Goal: Task Accomplishment & Management: Use online tool/utility

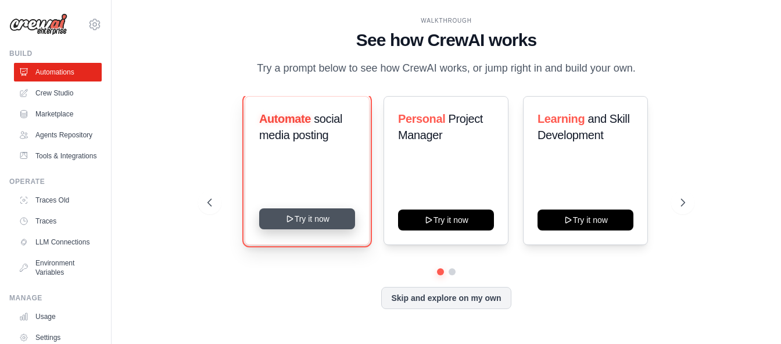
click at [327, 227] on button "Try it now" at bounding box center [307, 218] width 96 height 21
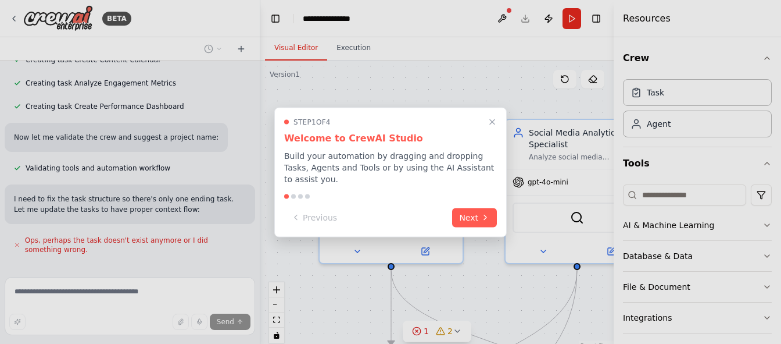
scroll to position [869, 0]
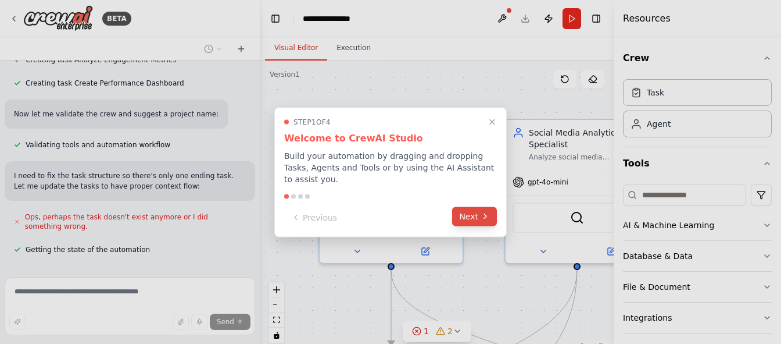
click at [469, 209] on button "Next" at bounding box center [474, 215] width 45 height 19
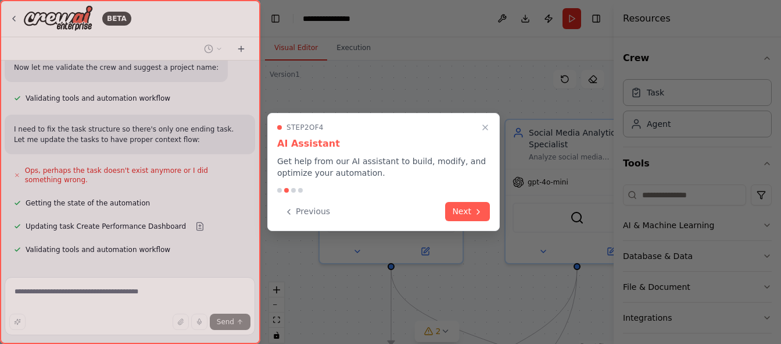
scroll to position [939, 0]
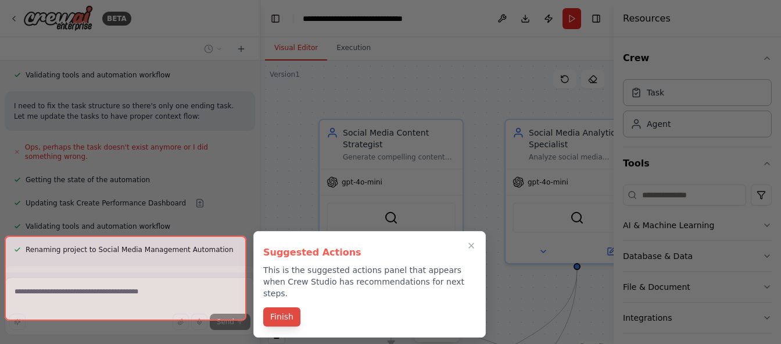
click at [285, 307] on button "Finish" at bounding box center [281, 316] width 37 height 19
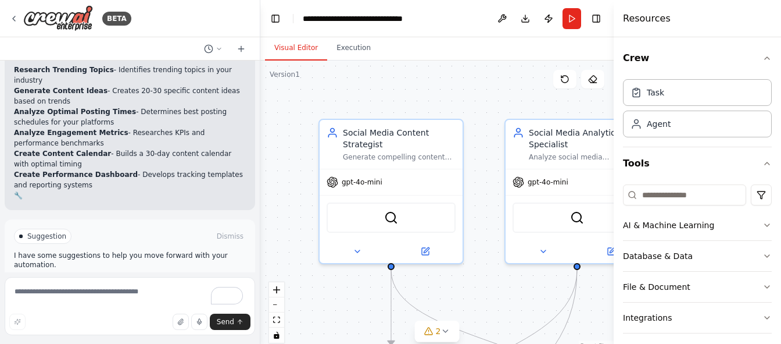
click at [148, 281] on span "Run Automation" at bounding box center [135, 285] width 56 height 9
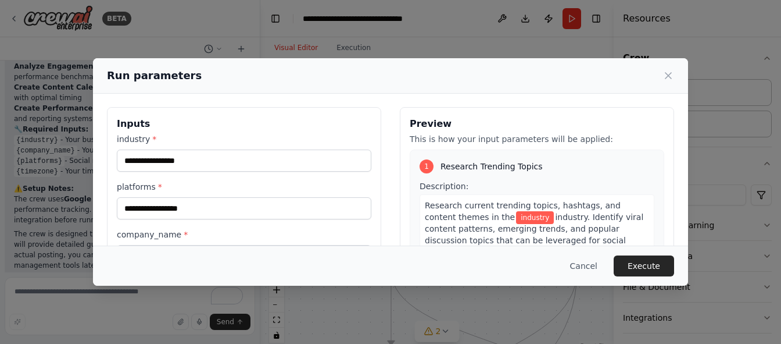
scroll to position [0, 0]
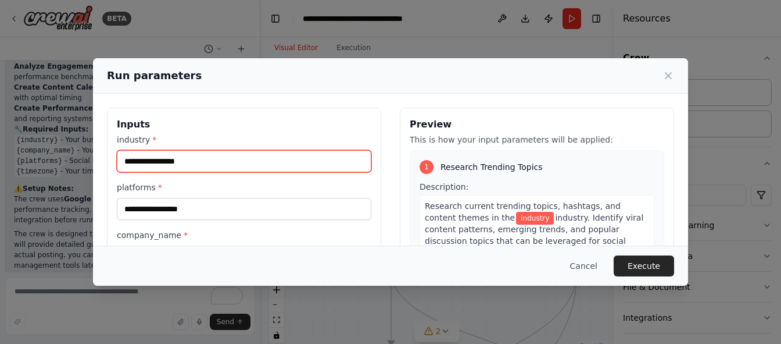
click at [232, 161] on input "industry *" at bounding box center [244, 161] width 255 height 22
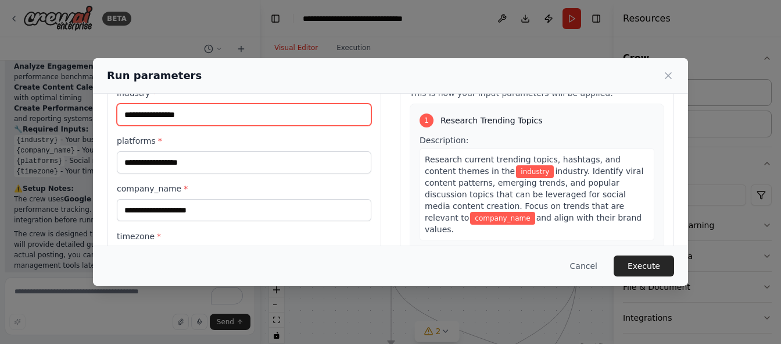
scroll to position [35, 0]
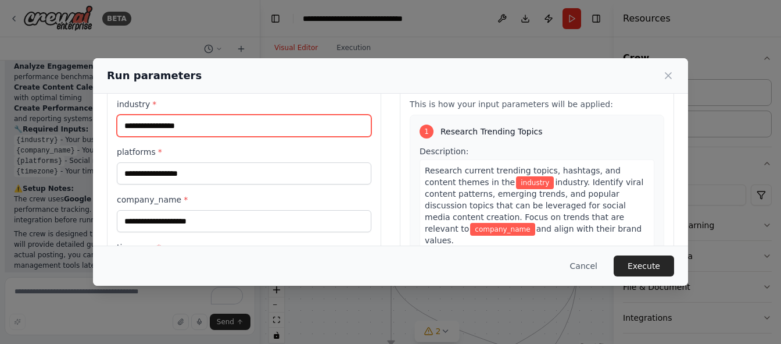
click at [135, 124] on input "industry *" at bounding box center [244, 126] width 255 height 22
type input "*"
type input "*********"
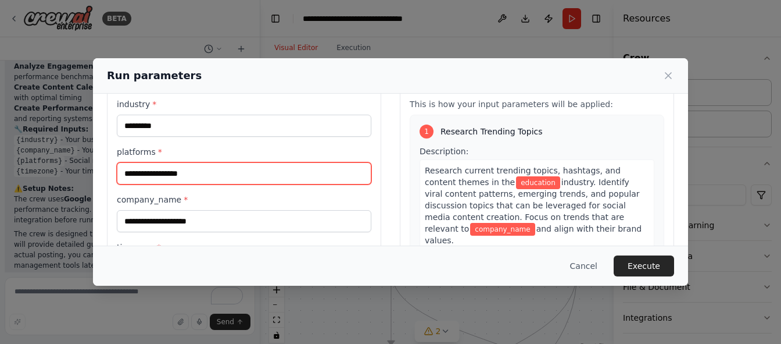
click at [151, 172] on input "platforms *" at bounding box center [244, 173] width 255 height 22
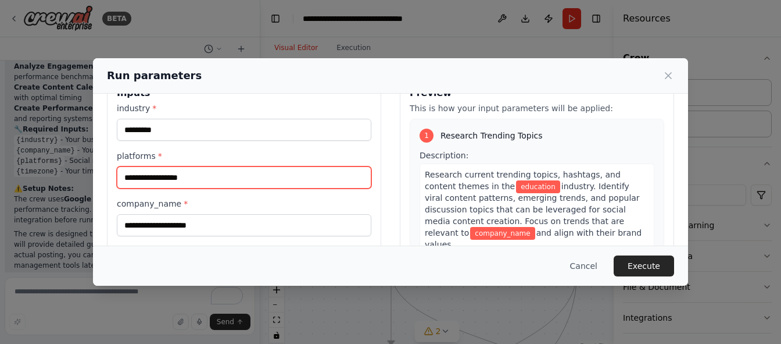
scroll to position [58, 0]
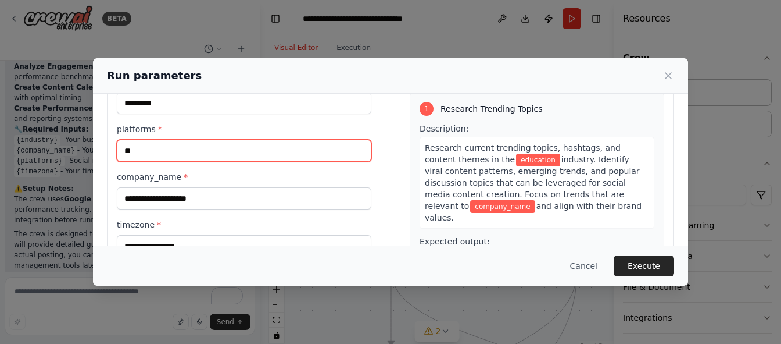
type input "*"
type input "*****"
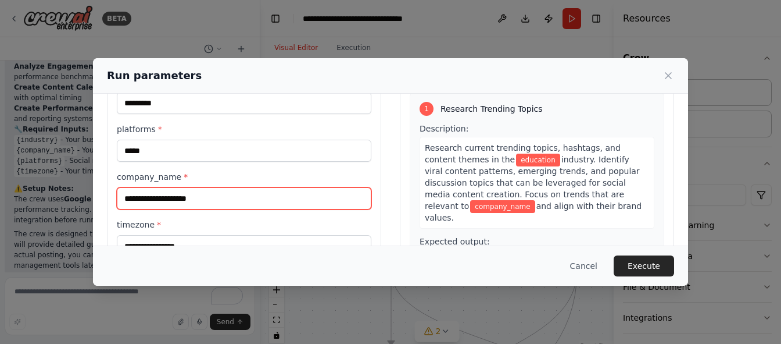
click at [167, 196] on input "company_name *" at bounding box center [244, 198] width 255 height 22
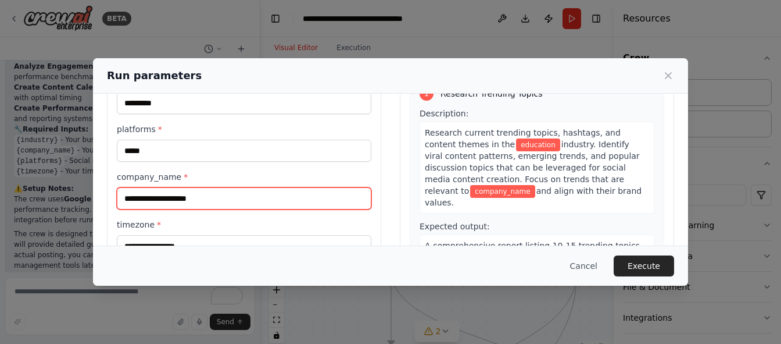
scroll to position [0, 0]
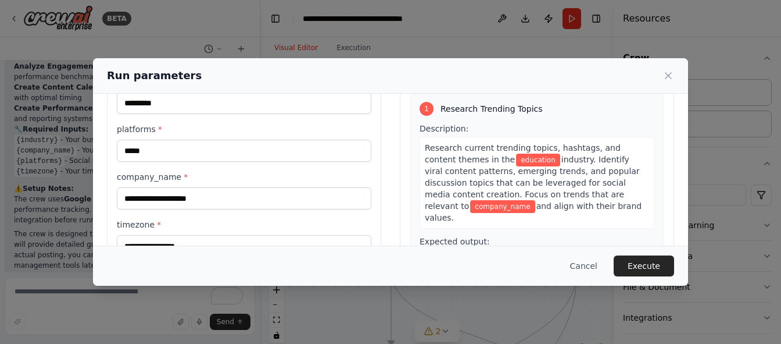
click at [527, 176] on span "industry. Identify viral content patterns, emerging trends, and popular discuss…" at bounding box center [532, 183] width 215 height 56
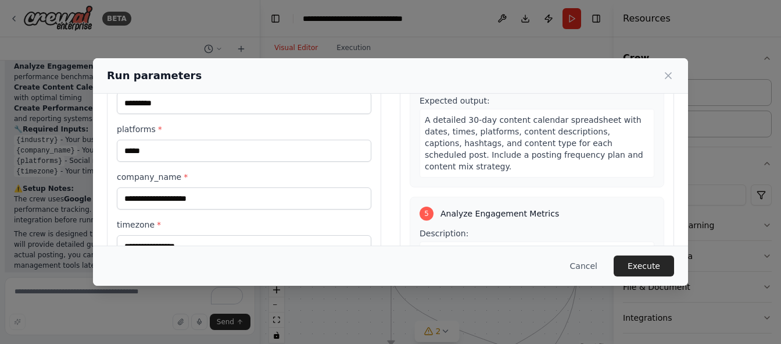
scroll to position [845, 0]
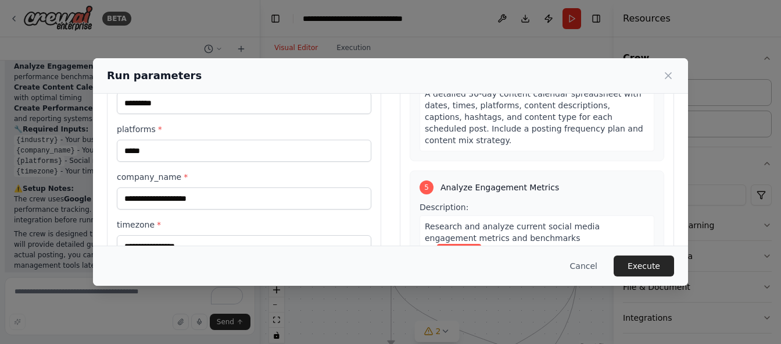
click at [495, 245] on span "businesses. Identify key performance indicators (KPIs) to track, engagement rat…" at bounding box center [536, 273] width 222 height 56
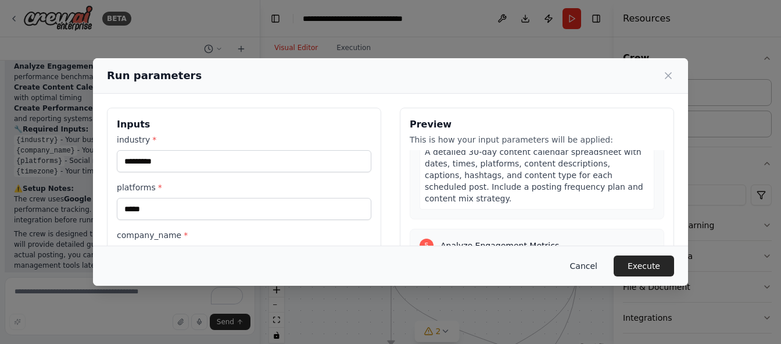
click at [591, 266] on button "Cancel" at bounding box center [584, 265] width 46 height 21
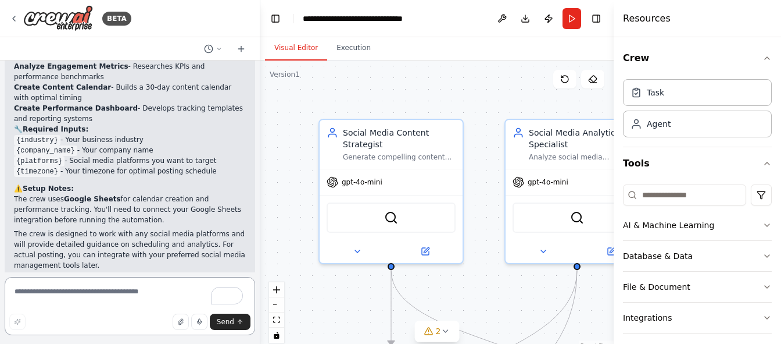
click at [148, 294] on textarea "To enrich screen reader interactions, please activate Accessibility in Grammarl…" at bounding box center [130, 306] width 251 height 58
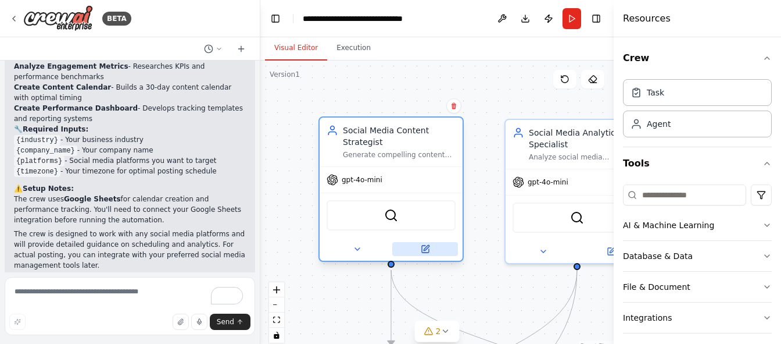
click at [426, 248] on icon at bounding box center [426, 247] width 5 height 5
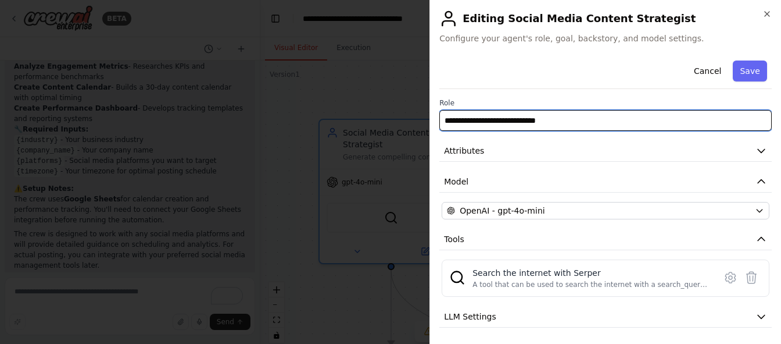
click at [538, 119] on input "**********" at bounding box center [606, 120] width 333 height 21
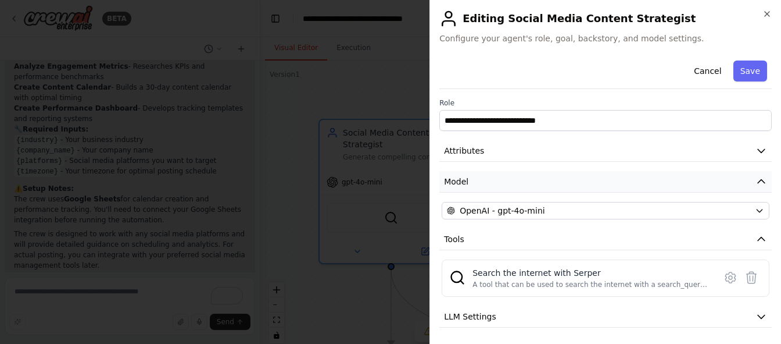
click at [526, 182] on button "Model" at bounding box center [606, 182] width 333 height 22
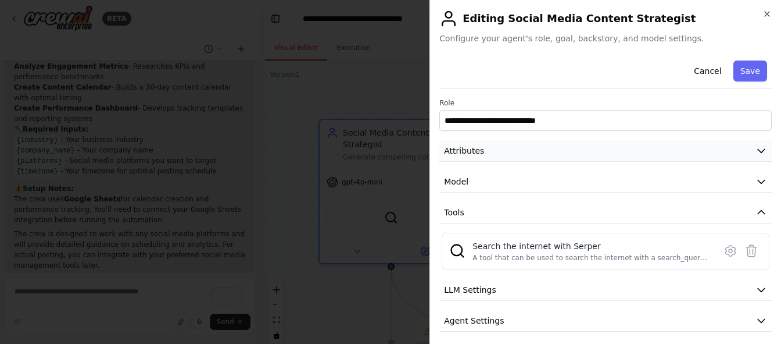
click at [530, 149] on button "Attributes" at bounding box center [606, 151] width 333 height 22
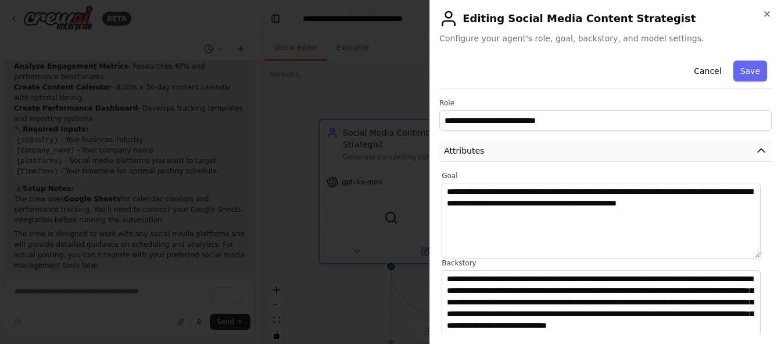
click at [530, 149] on button "Attributes" at bounding box center [606, 151] width 333 height 22
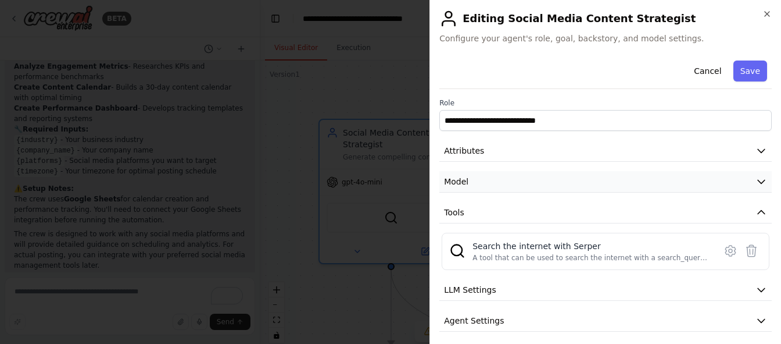
click at [525, 181] on button "Model" at bounding box center [606, 182] width 333 height 22
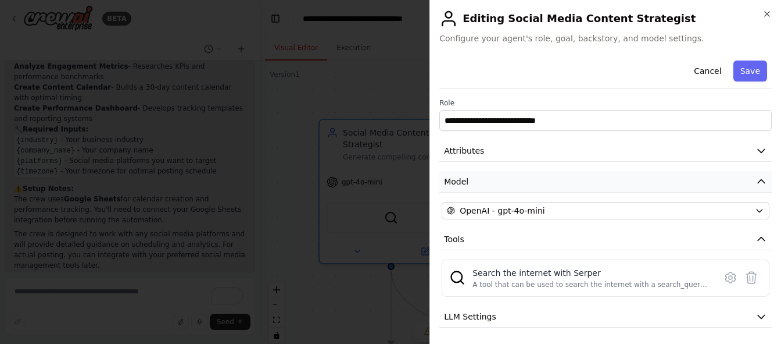
click at [525, 181] on button "Model" at bounding box center [606, 182] width 333 height 22
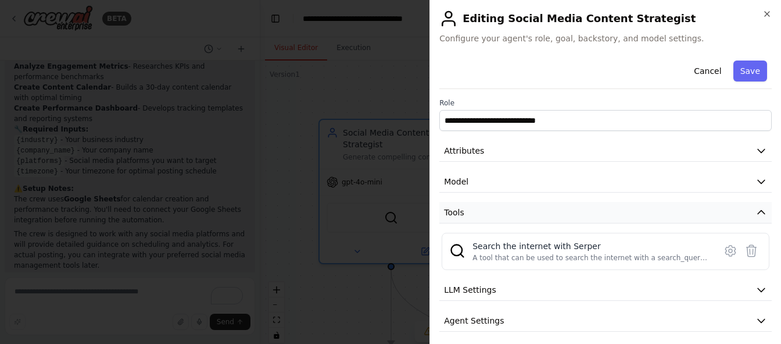
click at [518, 213] on button "Tools" at bounding box center [606, 213] width 333 height 22
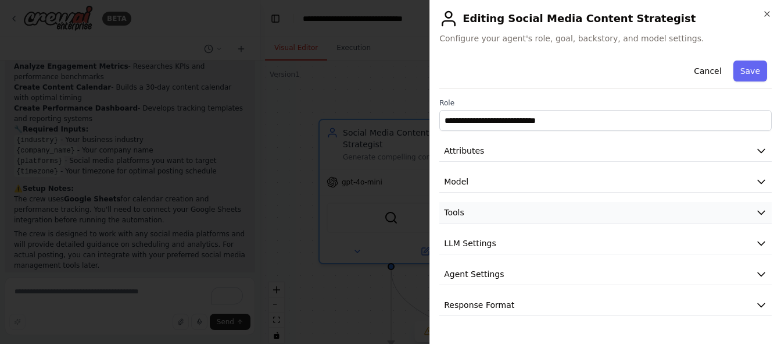
click at [518, 213] on button "Tools" at bounding box center [606, 213] width 333 height 22
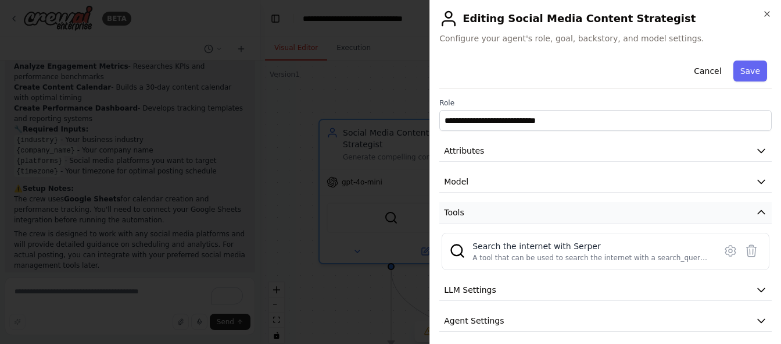
click at [756, 210] on icon "button" at bounding box center [762, 212] width 12 height 12
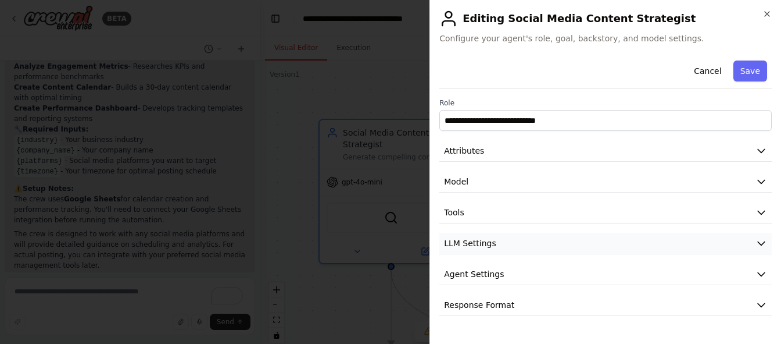
click at [626, 241] on button "LLM Settings" at bounding box center [606, 244] width 333 height 22
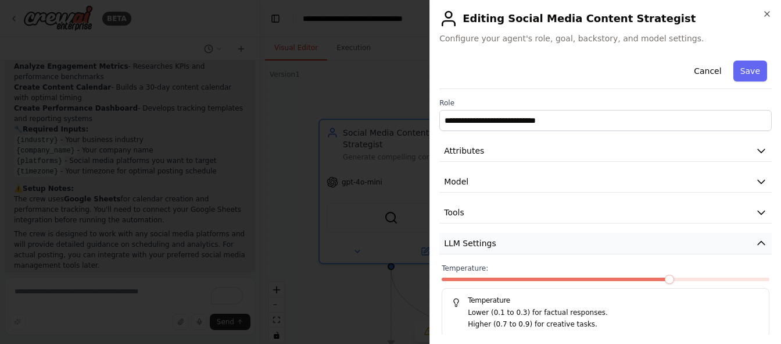
click at [626, 241] on button "LLM Settings" at bounding box center [606, 244] width 333 height 22
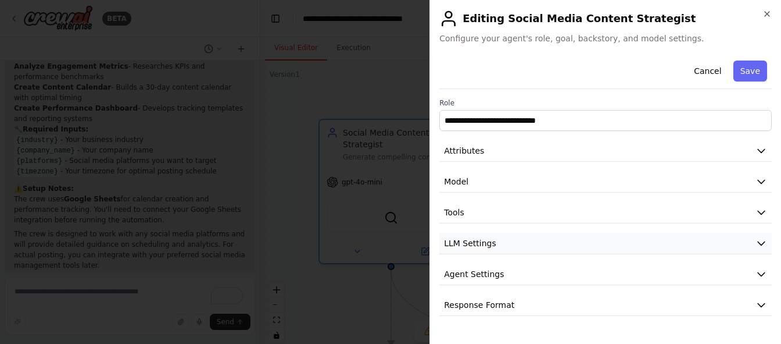
click at [633, 249] on button "LLM Settings" at bounding box center [606, 244] width 333 height 22
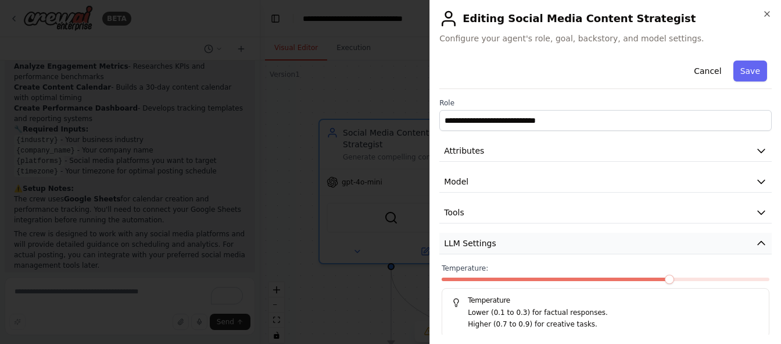
click at [633, 248] on button "LLM Settings" at bounding box center [606, 244] width 333 height 22
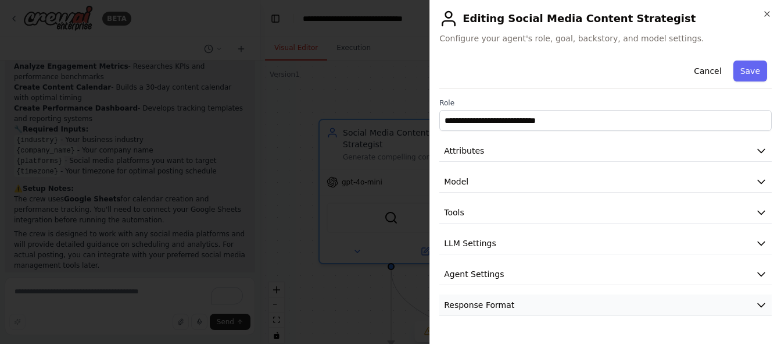
click at [594, 308] on button "Response Format" at bounding box center [606, 305] width 333 height 22
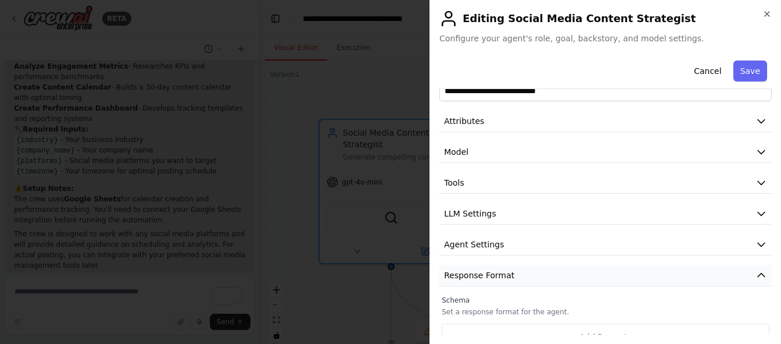
scroll to position [45, 0]
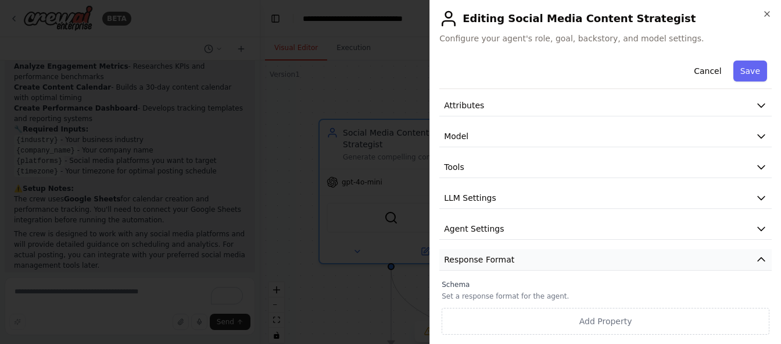
click at [518, 262] on button "Response Format" at bounding box center [606, 260] width 333 height 22
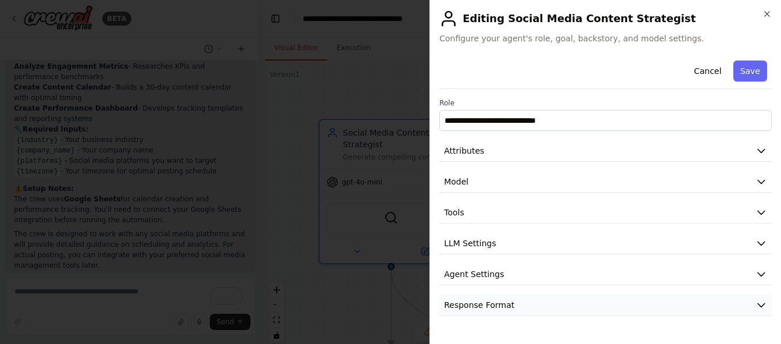
scroll to position [0, 0]
click at [515, 273] on button "Agent Settings" at bounding box center [606, 274] width 333 height 22
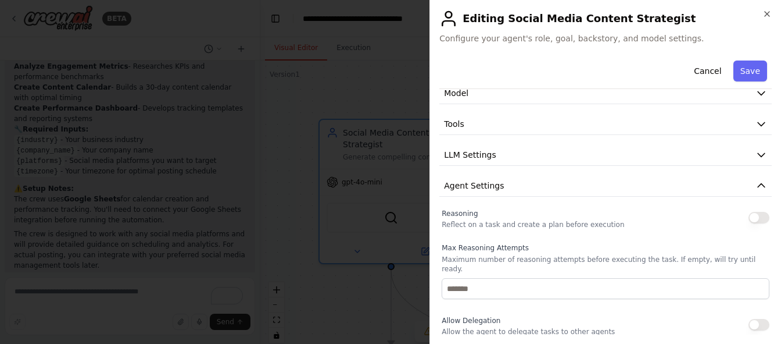
scroll to position [70, 0]
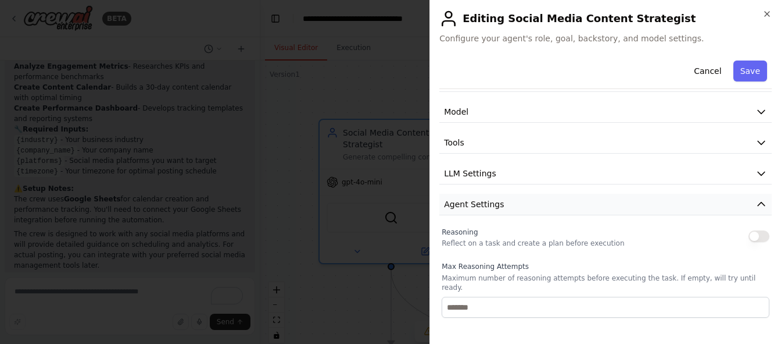
click at [488, 203] on span "Agent Settings" at bounding box center [474, 204] width 60 height 12
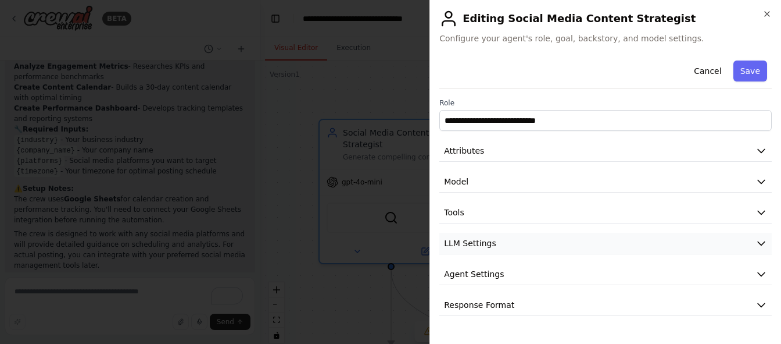
click at [488, 243] on span "LLM Settings" at bounding box center [470, 243] width 52 height 12
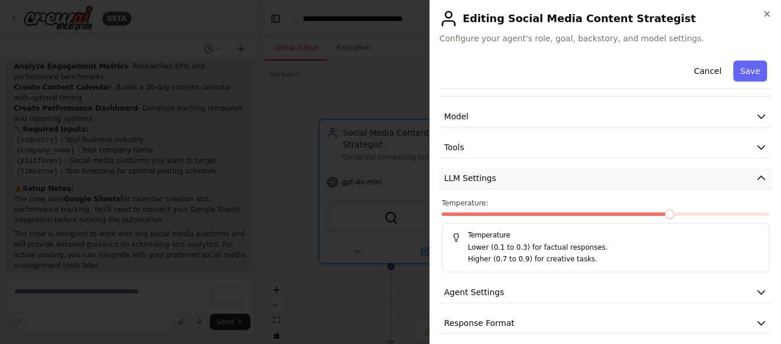
scroll to position [74, 0]
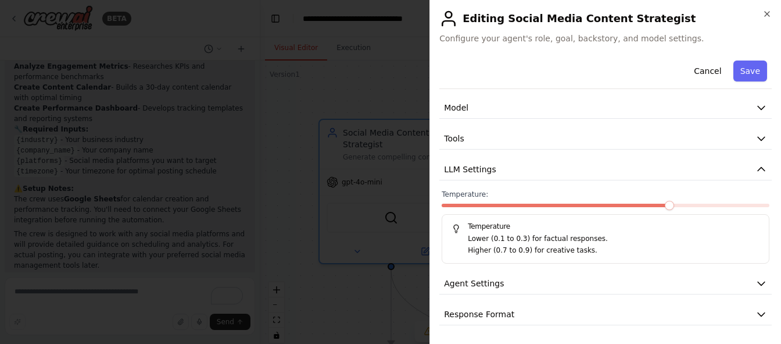
click at [473, 192] on span "Temperature:" at bounding box center [465, 194] width 47 height 9
click at [758, 169] on icon "button" at bounding box center [761, 168] width 7 height 3
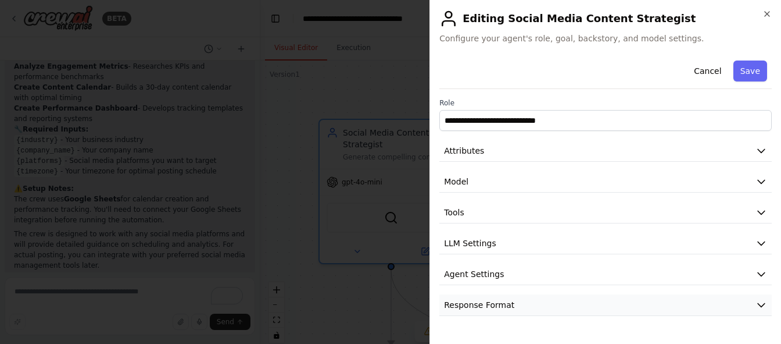
click at [533, 301] on button "Response Format" at bounding box center [606, 305] width 333 height 22
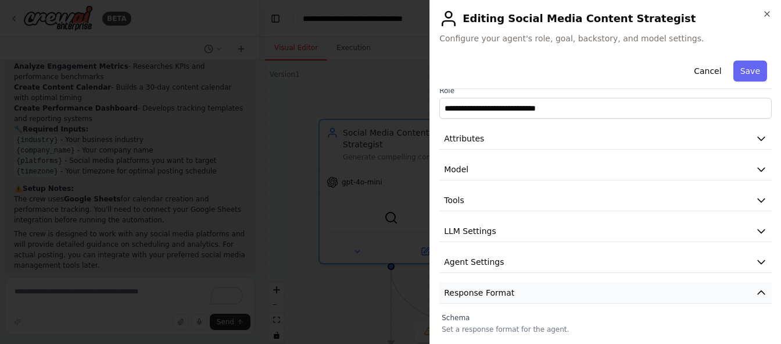
scroll to position [45, 0]
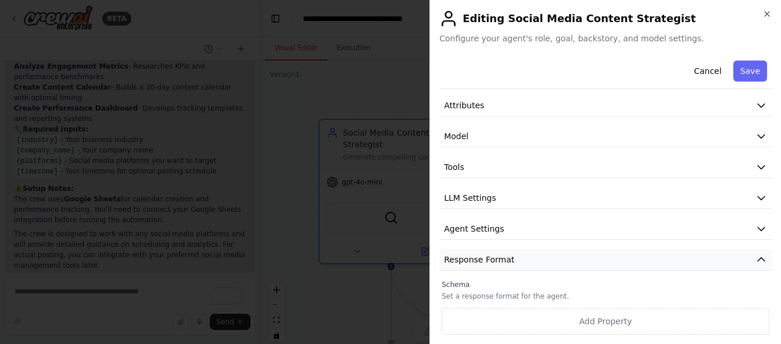
click at [522, 258] on button "Response Format" at bounding box center [606, 260] width 333 height 22
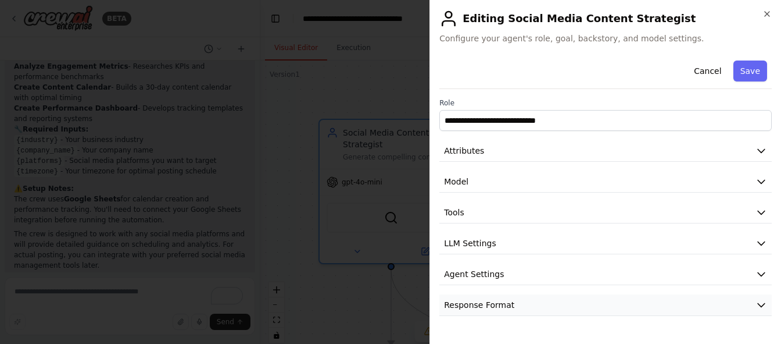
scroll to position [0, 0]
click at [497, 269] on span "Agent Settings" at bounding box center [474, 274] width 60 height 12
click at [504, 151] on button "Attributes" at bounding box center [606, 151] width 333 height 22
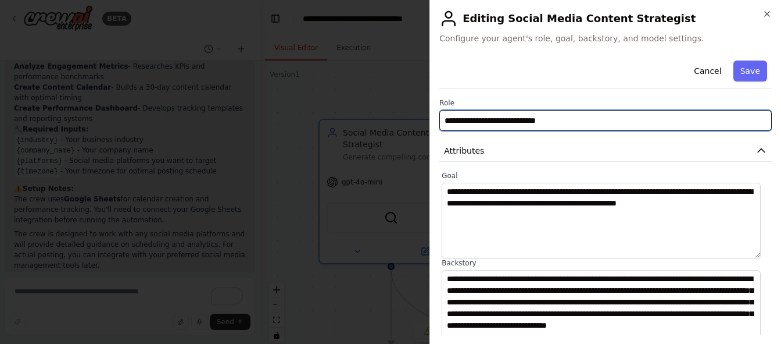
click at [531, 119] on input "**********" at bounding box center [606, 120] width 333 height 21
click at [605, 116] on input "**********" at bounding box center [606, 120] width 333 height 21
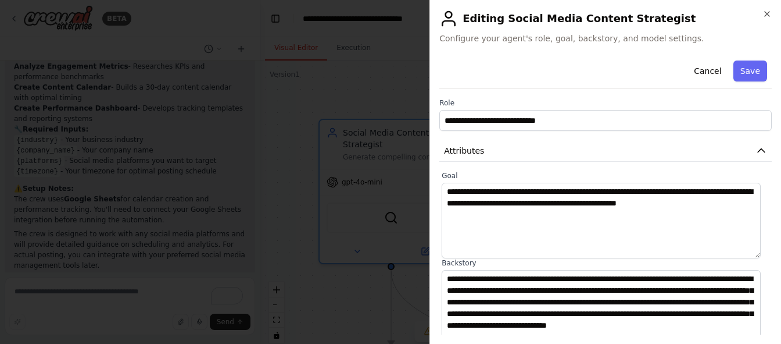
click at [474, 106] on label "Role" at bounding box center [606, 102] width 333 height 9
click at [495, 160] on button "Attributes" at bounding box center [606, 151] width 333 height 22
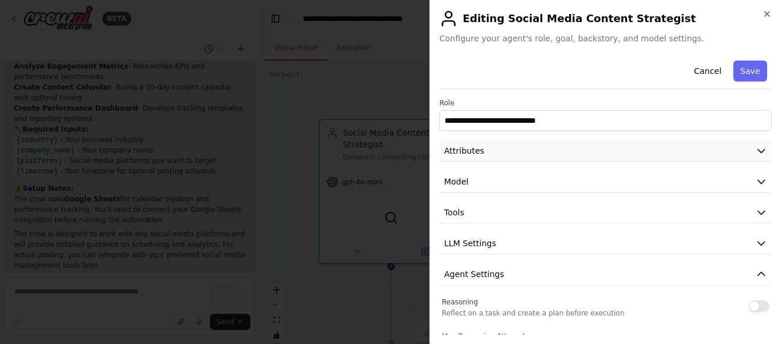
click at [487, 152] on button "Attributes" at bounding box center [606, 151] width 333 height 22
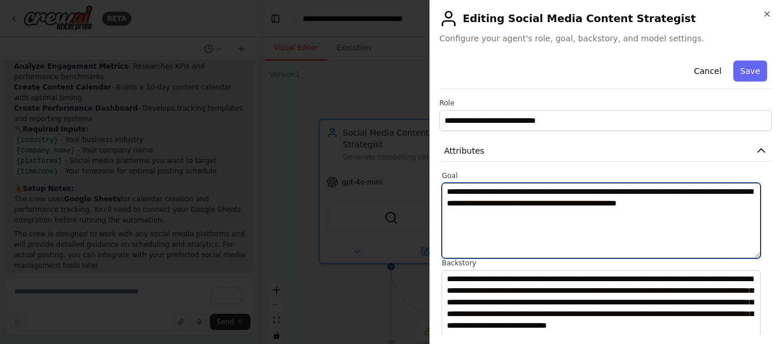
click at [505, 197] on textarea "**********" at bounding box center [601, 221] width 319 height 76
click at [509, 219] on textarea "**********" at bounding box center [601, 221] width 319 height 76
click at [695, 192] on textarea "**********" at bounding box center [601, 221] width 319 height 76
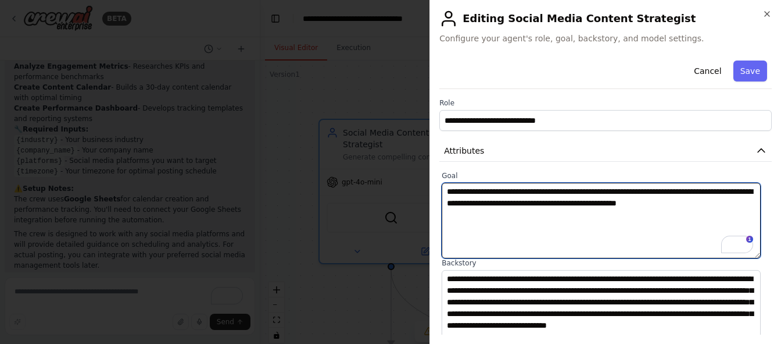
click at [695, 192] on textarea "**********" at bounding box center [601, 221] width 319 height 76
click at [701, 204] on textarea "**********" at bounding box center [601, 221] width 319 height 76
click at [693, 187] on textarea "**********" at bounding box center [601, 221] width 319 height 76
click at [641, 216] on textarea "**********" at bounding box center [601, 221] width 319 height 76
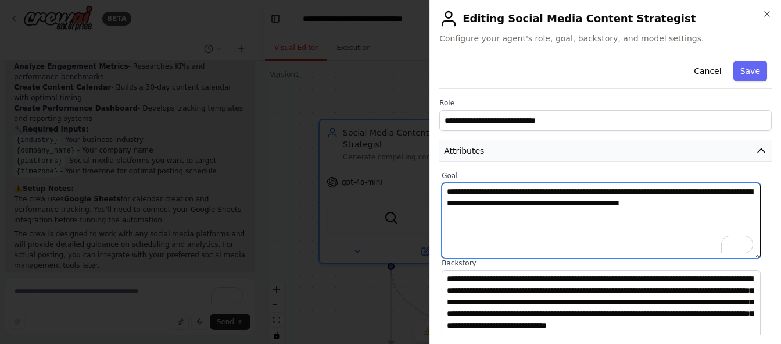
type textarea "**********"
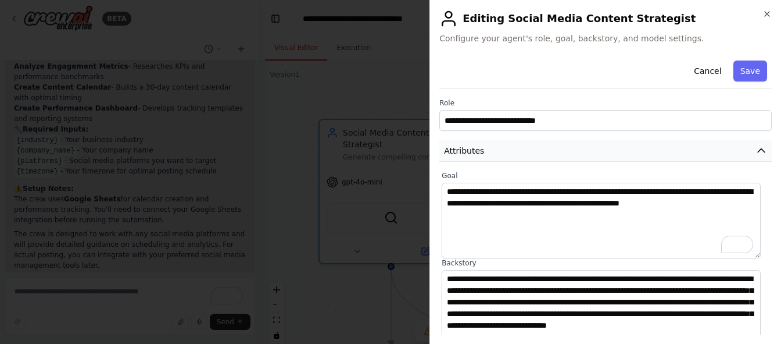
click at [756, 148] on icon "button" at bounding box center [762, 151] width 12 height 12
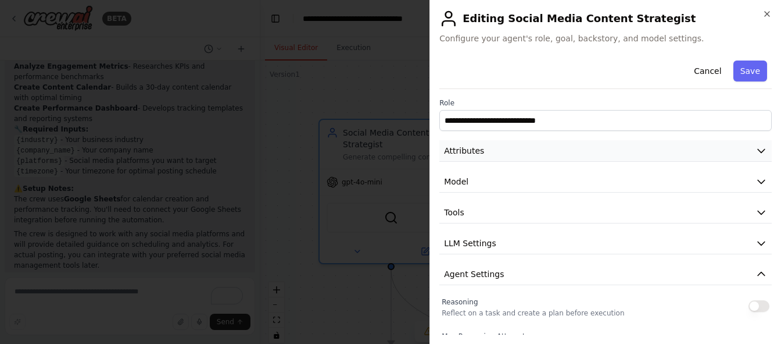
click at [756, 148] on icon "button" at bounding box center [762, 151] width 12 height 12
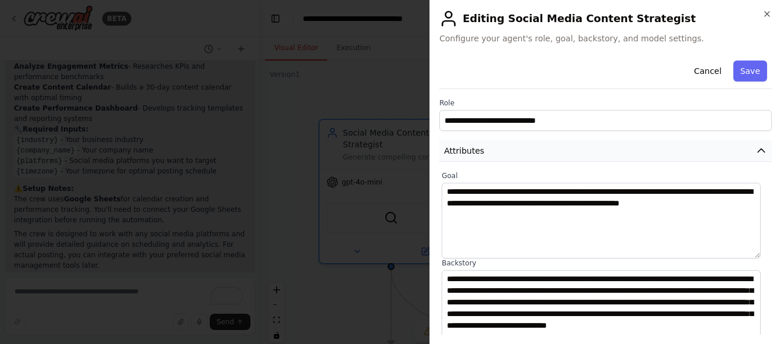
click at [756, 148] on icon "button" at bounding box center [762, 151] width 12 height 12
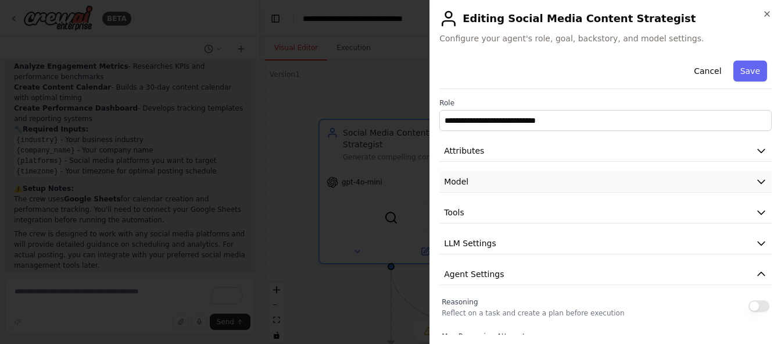
click at [708, 181] on button "Model" at bounding box center [606, 182] width 333 height 22
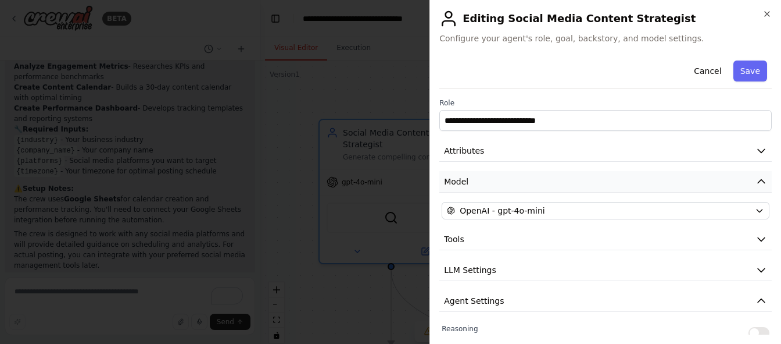
click at [756, 179] on icon "button" at bounding box center [762, 182] width 12 height 12
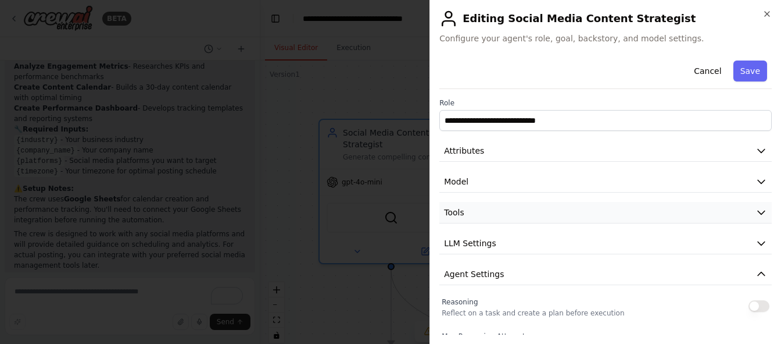
click at [756, 207] on icon "button" at bounding box center [762, 212] width 12 height 12
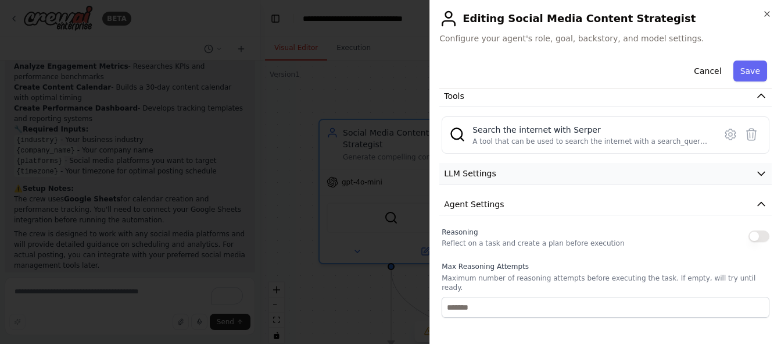
scroll to position [58, 0]
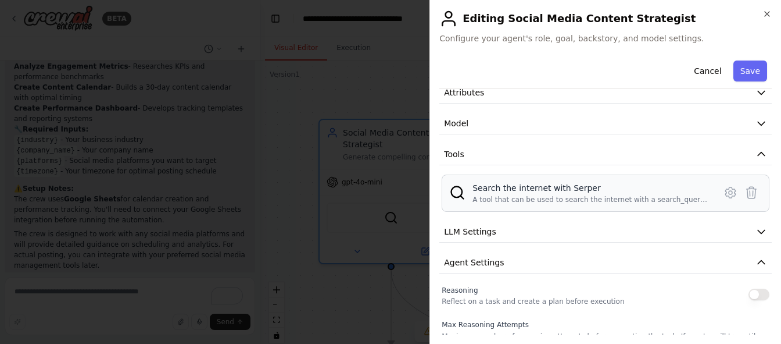
click at [458, 191] on img at bounding box center [457, 192] width 16 height 16
click at [484, 187] on div "Search the internet with Serper" at bounding box center [591, 188] width 236 height 12
click at [488, 193] on div "Search the internet with Serper" at bounding box center [591, 188] width 236 height 12
click at [501, 188] on div "Search the internet with Serper" at bounding box center [591, 188] width 236 height 12
click at [579, 190] on div "Search the internet with Serper" at bounding box center [591, 188] width 236 height 12
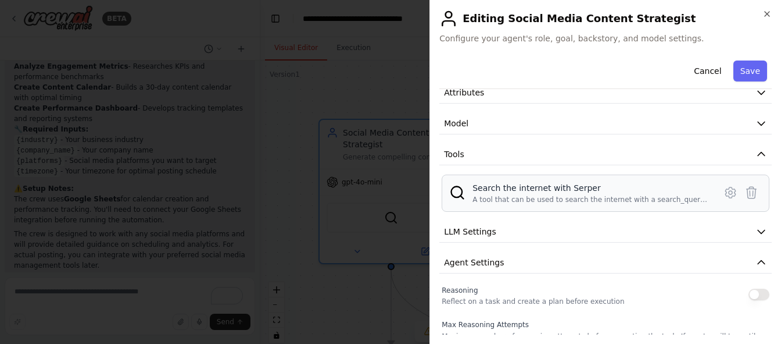
click at [453, 198] on img at bounding box center [457, 192] width 16 height 16
click at [506, 155] on button "Tools" at bounding box center [606, 155] width 333 height 22
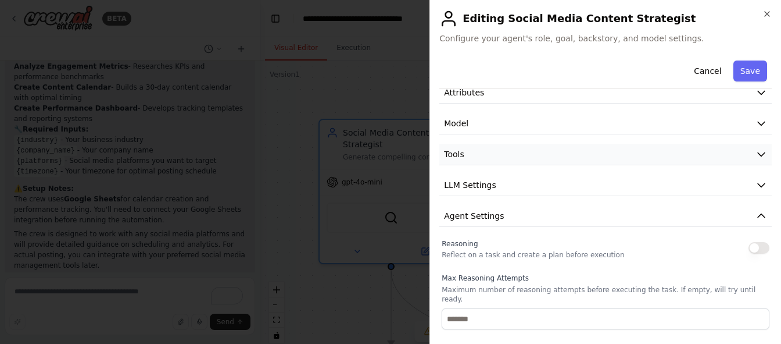
click at [506, 155] on button "Tools" at bounding box center [606, 155] width 333 height 22
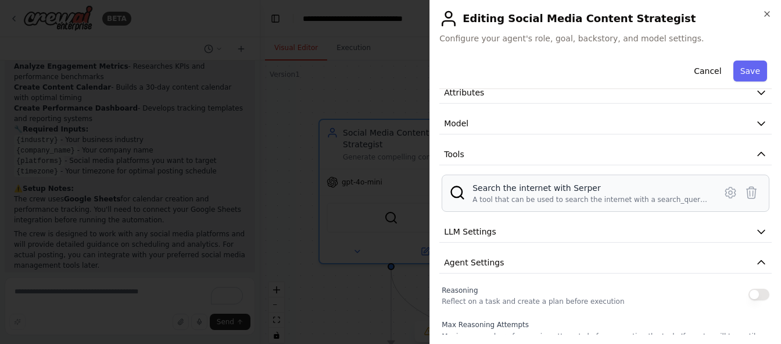
click at [524, 197] on div "A tool that can be used to search the internet with a search_query. Supports di…" at bounding box center [591, 199] width 236 height 9
click at [729, 191] on icon at bounding box center [730, 192] width 3 height 3
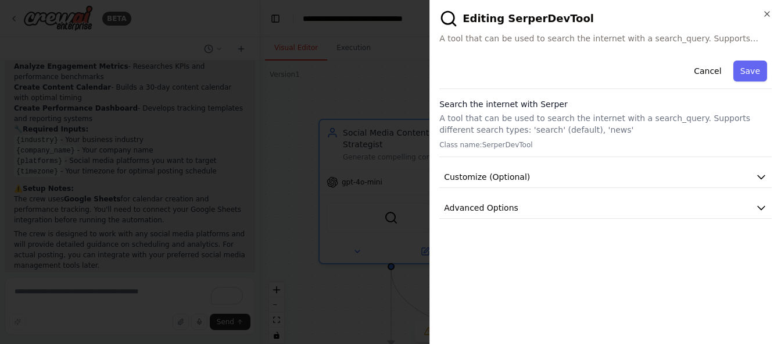
scroll to position [0, 0]
click at [489, 66] on div "Cancel Save" at bounding box center [606, 72] width 333 height 33
click at [506, 173] on span "Customize (Optional)" at bounding box center [487, 177] width 86 height 12
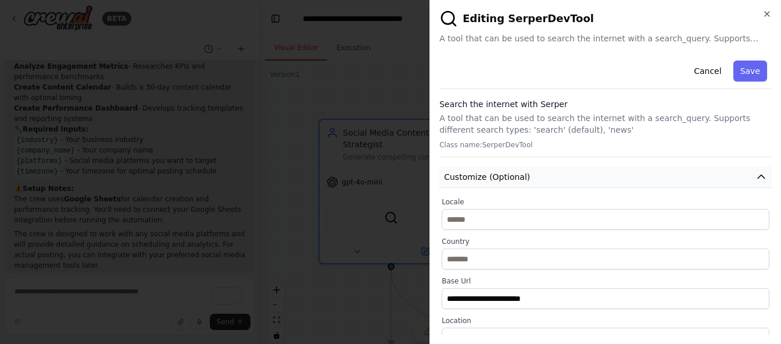
click at [516, 172] on span "Customize (Optional)" at bounding box center [487, 177] width 86 height 12
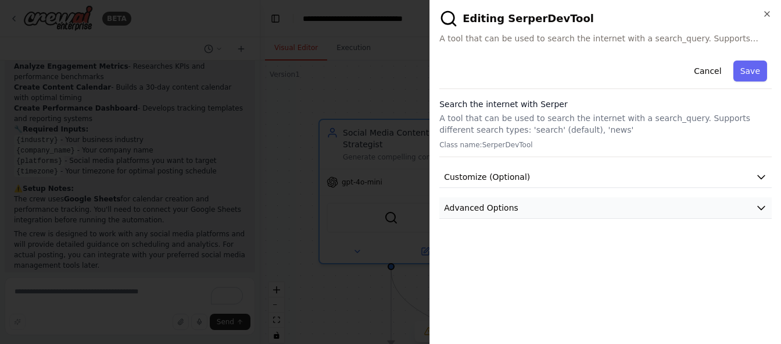
click at [514, 208] on button "Advanced Options" at bounding box center [606, 208] width 333 height 22
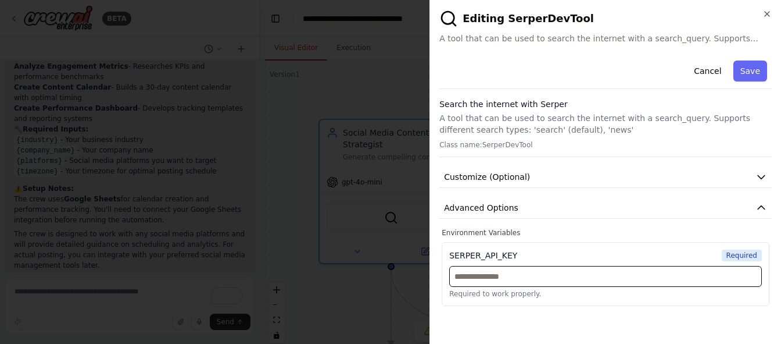
click at [491, 280] on input "text" at bounding box center [605, 276] width 313 height 21
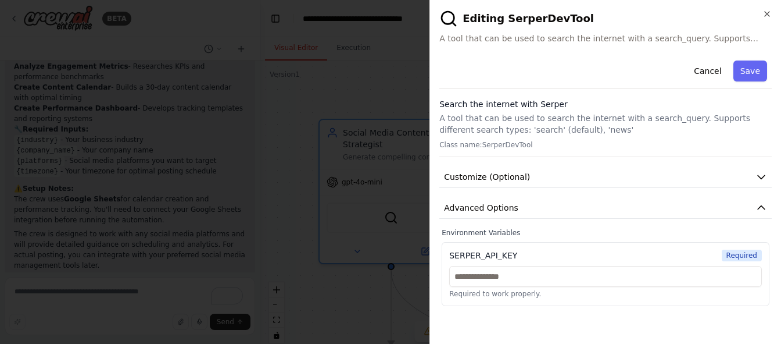
click at [594, 233] on label "Environment Variables" at bounding box center [606, 232] width 328 height 9
click at [769, 207] on button "Advanced Options" at bounding box center [606, 208] width 333 height 22
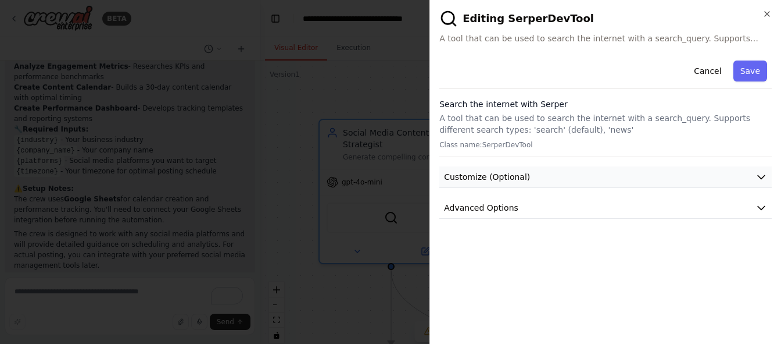
click at [651, 172] on button "Customize (Optional)" at bounding box center [606, 177] width 333 height 22
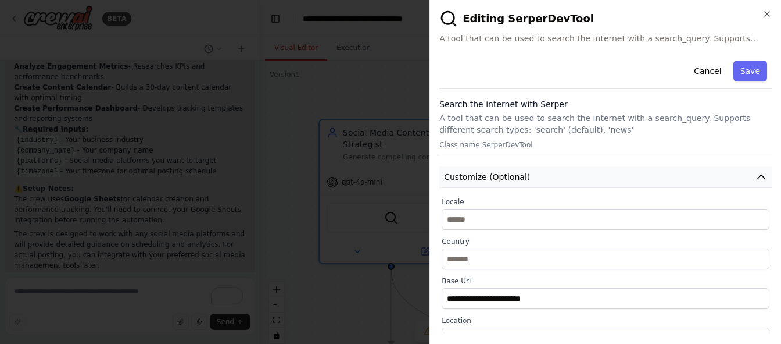
click at [651, 172] on button "Customize (Optional)" at bounding box center [606, 177] width 333 height 22
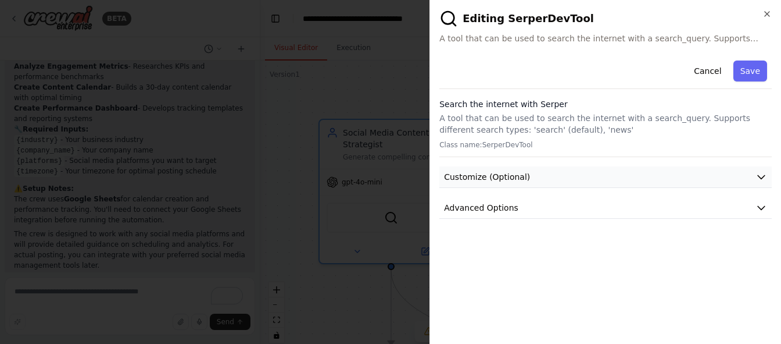
click at [651, 172] on button "Customize (Optional)" at bounding box center [606, 177] width 333 height 22
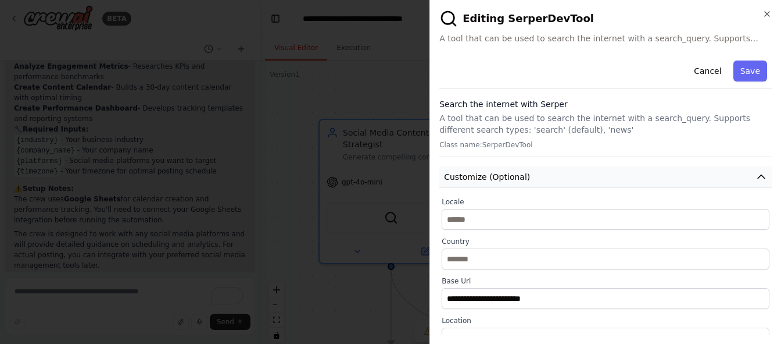
click at [651, 172] on button "Customize (Optional)" at bounding box center [606, 177] width 333 height 22
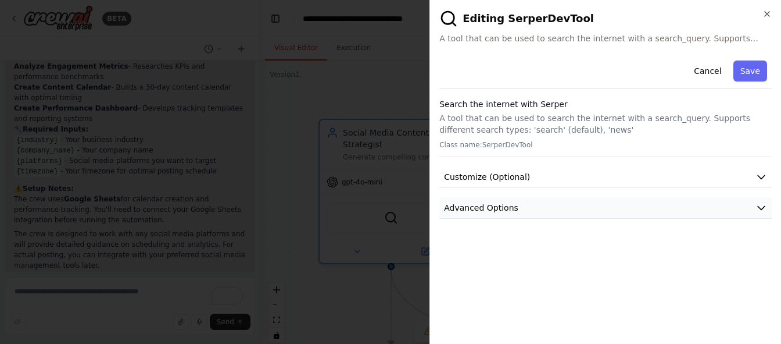
click at [638, 201] on button "Advanced Options" at bounding box center [606, 208] width 333 height 22
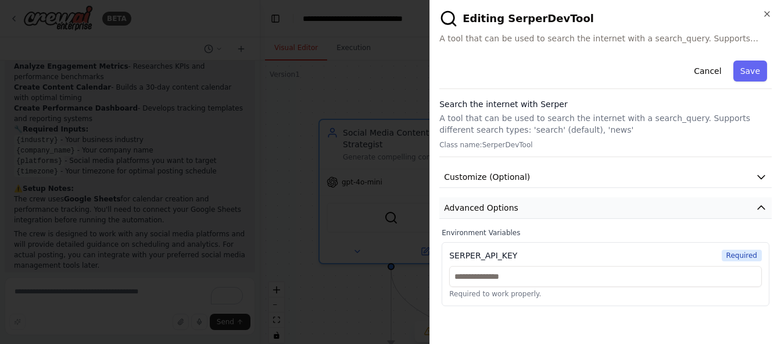
click at [638, 201] on button "Advanced Options" at bounding box center [606, 208] width 333 height 22
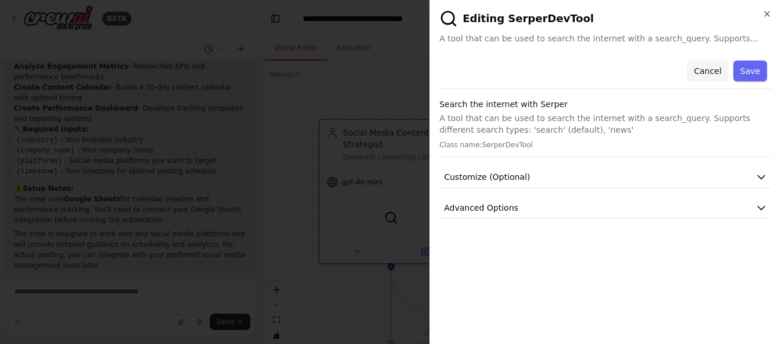
click at [706, 69] on button "Cancel" at bounding box center [707, 70] width 41 height 21
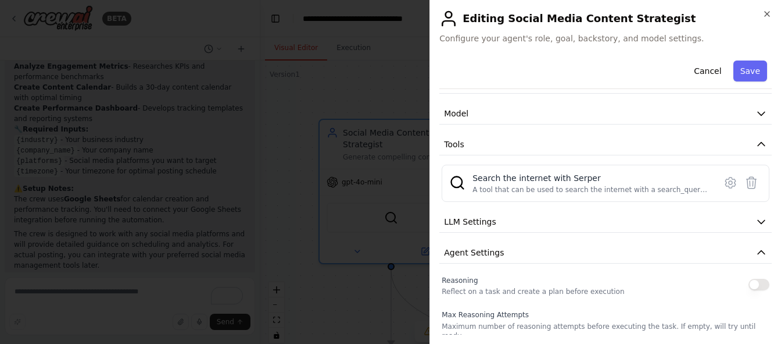
scroll to position [58, 0]
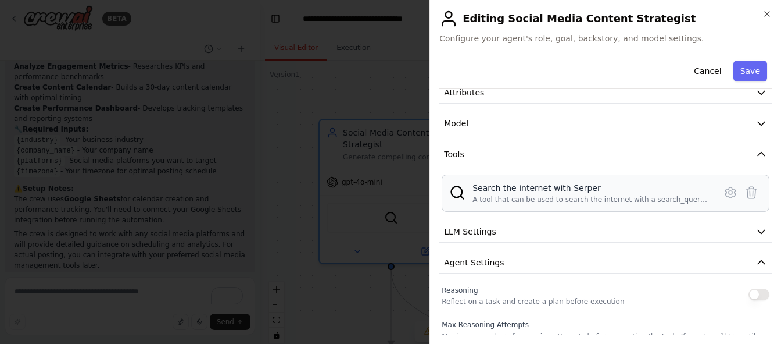
click at [559, 189] on div "Search the internet with Serper" at bounding box center [591, 188] width 236 height 12
click at [602, 156] on button "Tools" at bounding box center [606, 155] width 333 height 22
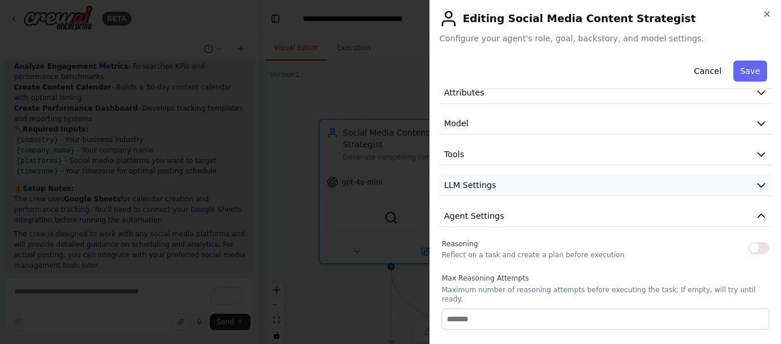
click at [581, 190] on button "LLM Settings" at bounding box center [606, 185] width 333 height 22
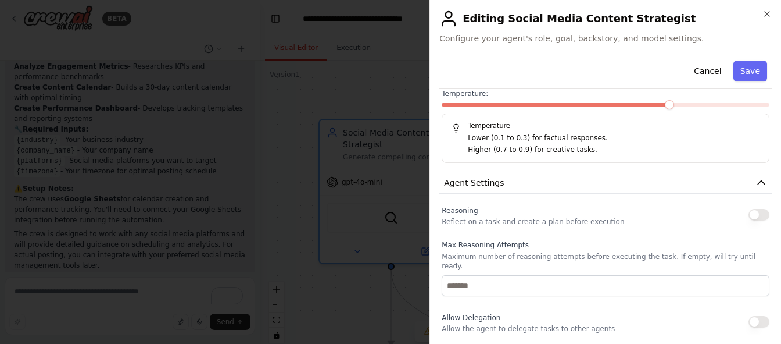
scroll to position [116, 0]
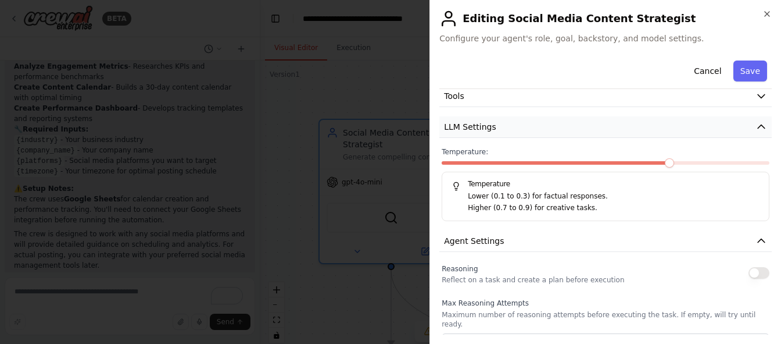
click at [578, 129] on button "LLM Settings" at bounding box center [606, 127] width 333 height 22
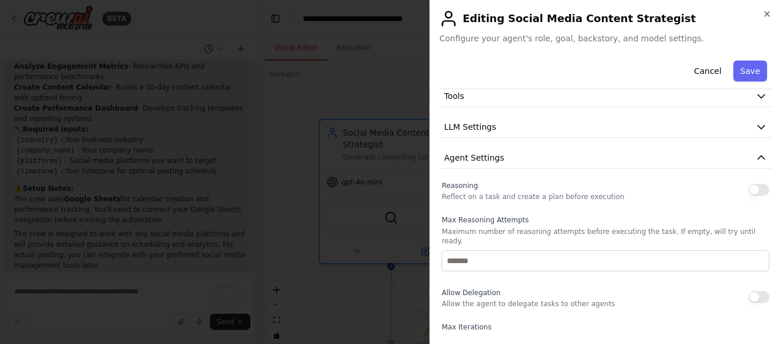
click at [758, 190] on button "button" at bounding box center [759, 190] width 21 height 12
click at [629, 160] on button "Agent Settings" at bounding box center [606, 158] width 333 height 22
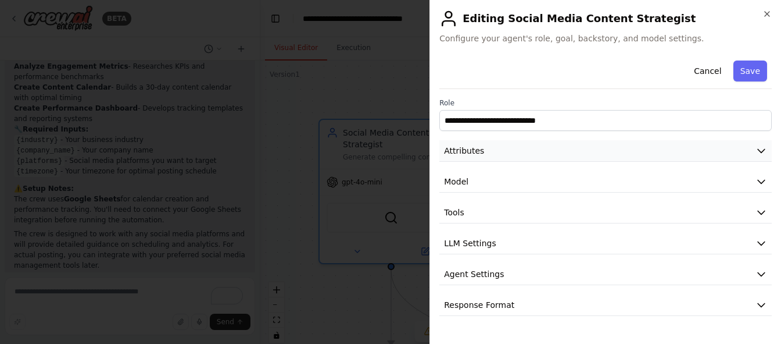
click at [629, 154] on button "Attributes" at bounding box center [606, 151] width 333 height 22
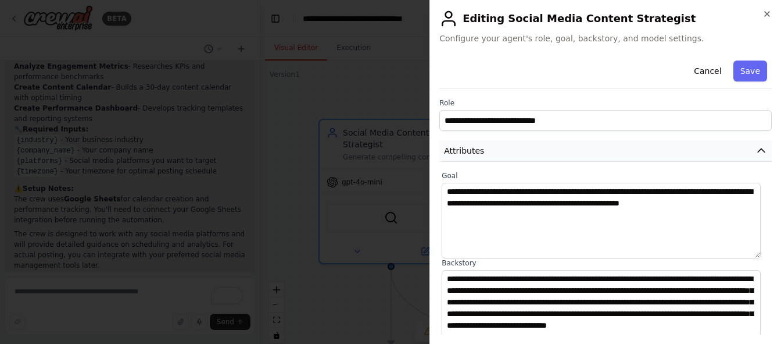
click at [629, 154] on button "Attributes" at bounding box center [606, 151] width 333 height 22
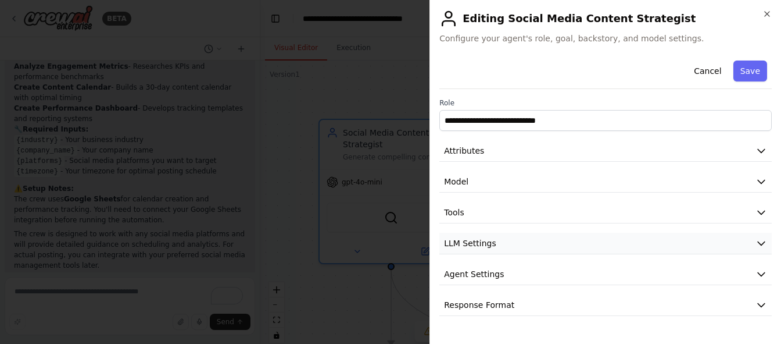
click at [624, 248] on button "LLM Settings" at bounding box center [606, 244] width 333 height 22
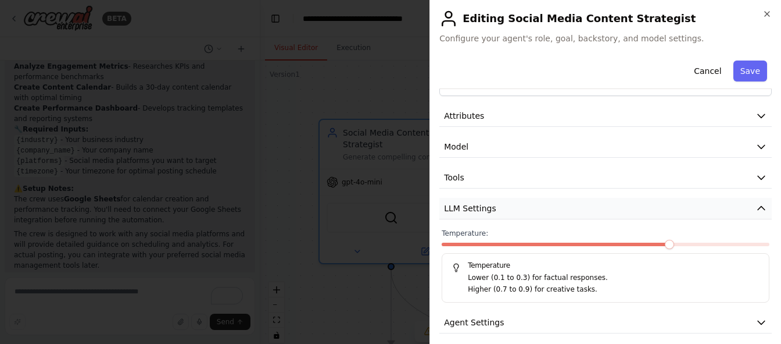
scroll to position [74, 0]
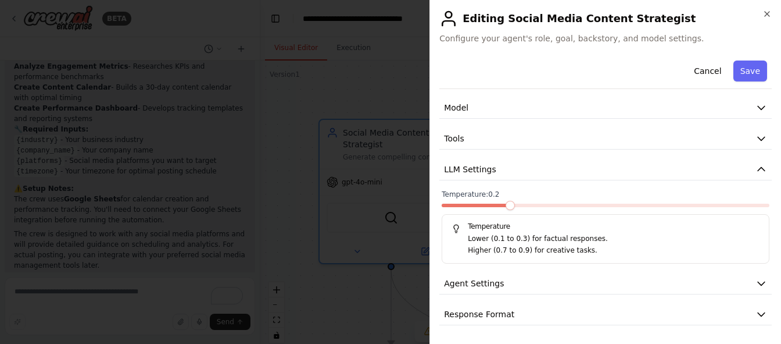
click at [508, 209] on span at bounding box center [510, 205] width 9 height 9
click at [758, 170] on icon "button" at bounding box center [761, 168] width 7 height 3
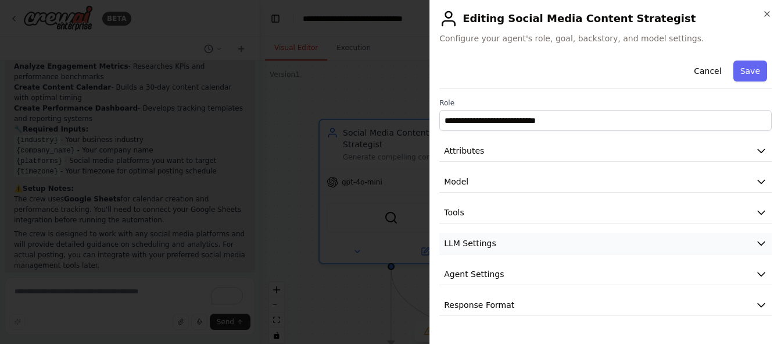
click at [752, 246] on button "LLM Settings" at bounding box center [606, 244] width 333 height 22
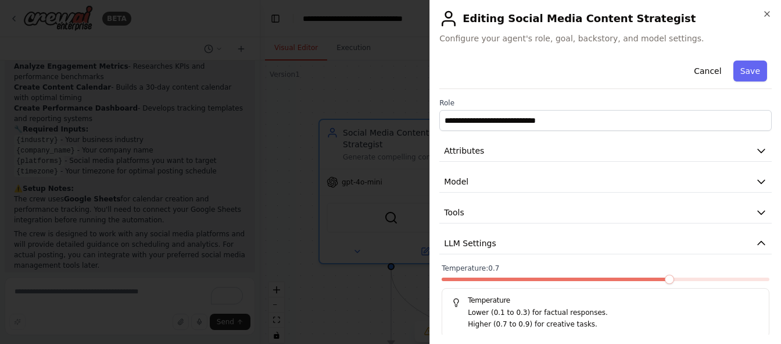
click at [674, 278] on span at bounding box center [669, 278] width 9 height 9
click at [758, 242] on icon "button" at bounding box center [761, 242] width 7 height 3
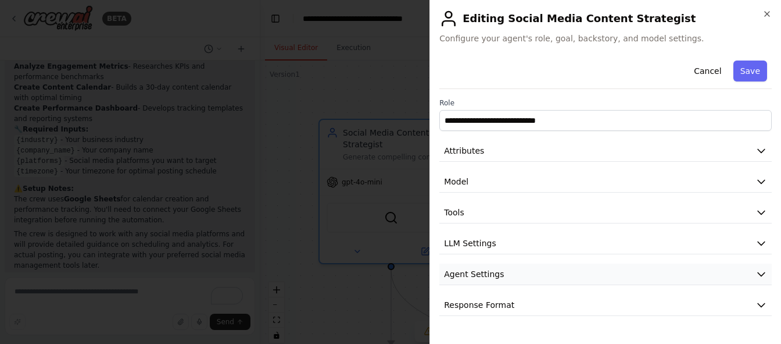
click at [722, 270] on button "Agent Settings" at bounding box center [606, 274] width 333 height 22
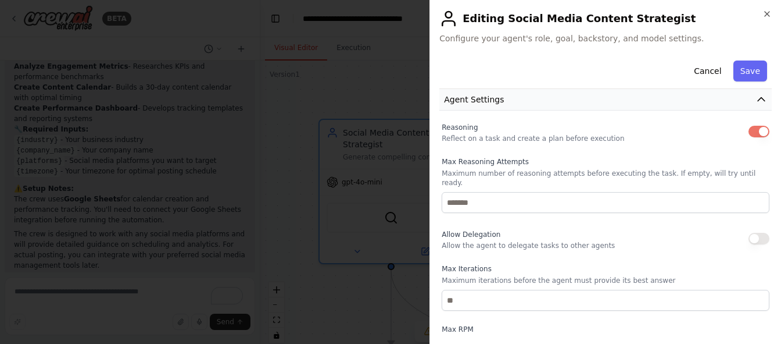
scroll to position [116, 0]
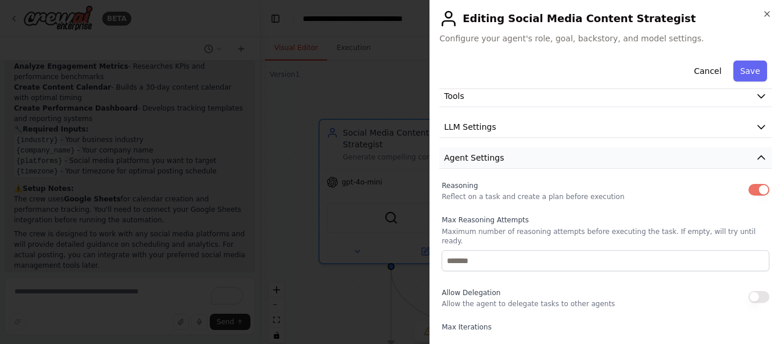
click at [756, 160] on icon "button" at bounding box center [762, 158] width 12 height 12
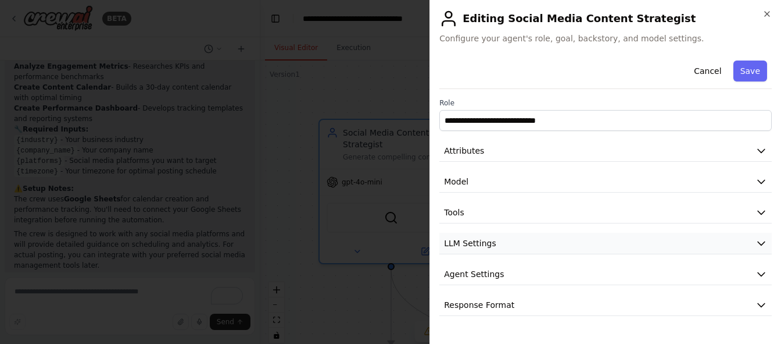
click at [745, 252] on button "LLM Settings" at bounding box center [606, 244] width 333 height 22
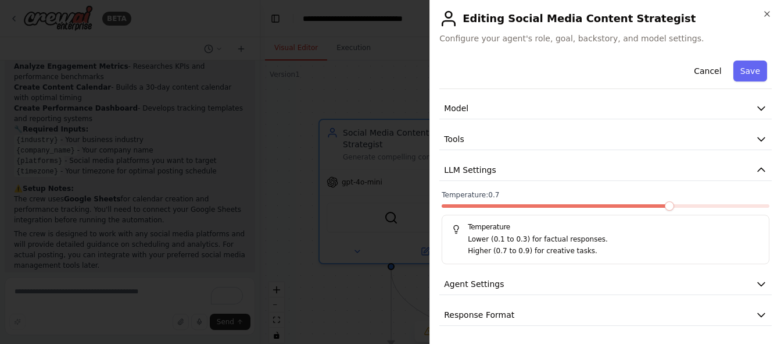
scroll to position [74, 0]
click at [743, 285] on button "Agent Settings" at bounding box center [606, 284] width 333 height 22
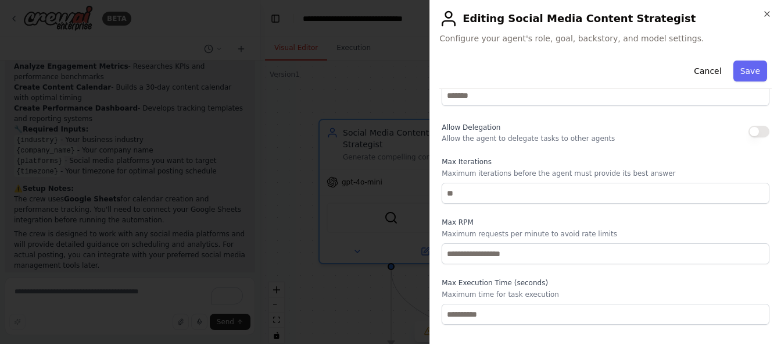
scroll to position [386, 0]
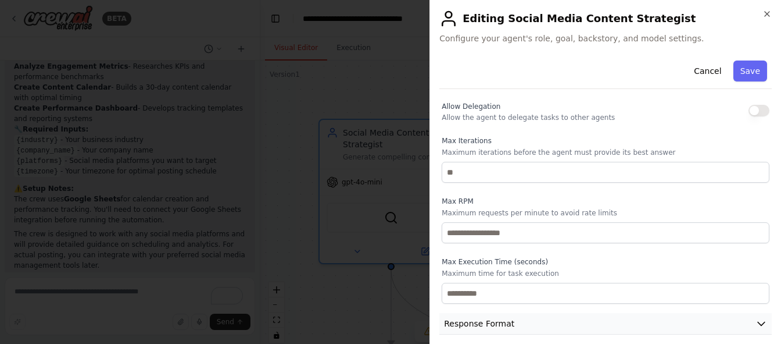
click at [651, 316] on button "Response Format" at bounding box center [606, 324] width 333 height 22
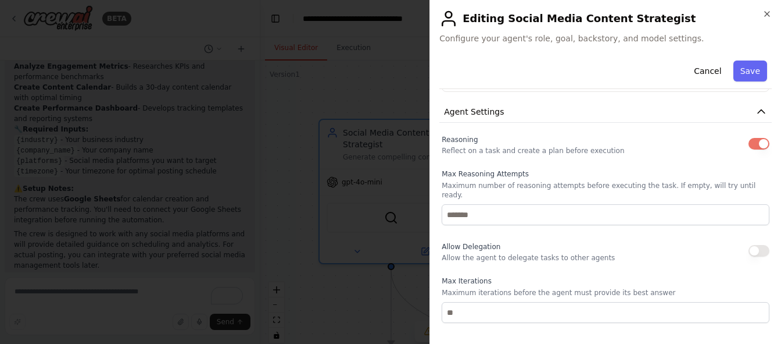
scroll to position [211, 0]
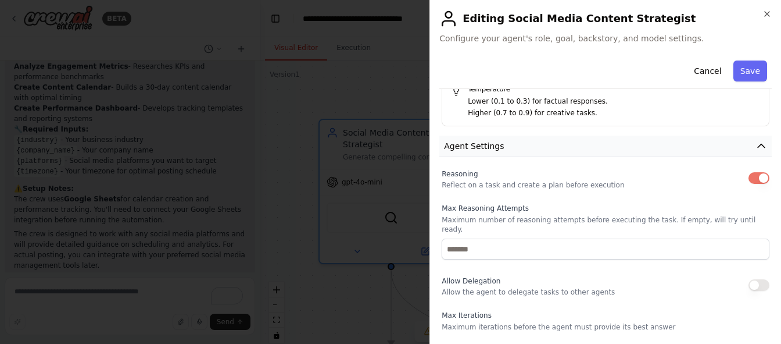
click at [756, 145] on icon "button" at bounding box center [762, 146] width 12 height 12
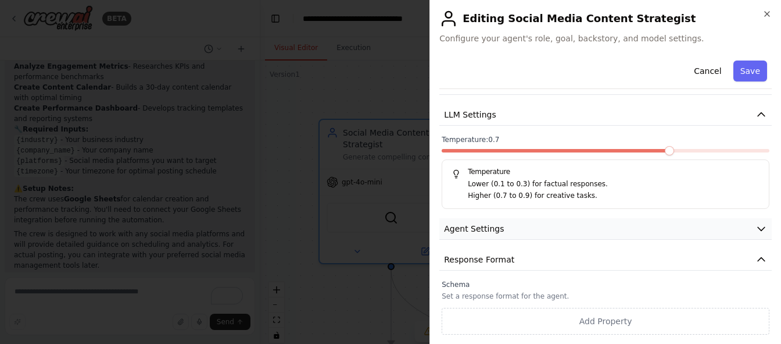
scroll to position [129, 0]
click at [745, 69] on button "Save" at bounding box center [751, 70] width 34 height 21
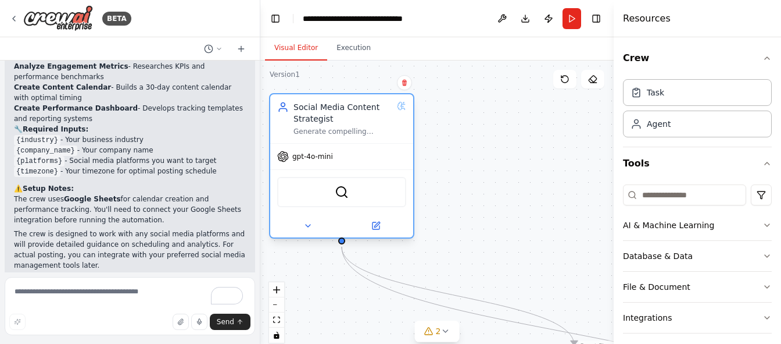
drag, startPoint x: 409, startPoint y: 140, endPoint x: 362, endPoint y: 116, distance: 53.1
click at [362, 116] on div "Social Media Content Strategist" at bounding box center [343, 112] width 99 height 23
click at [15, 15] on icon at bounding box center [13, 18] width 9 height 9
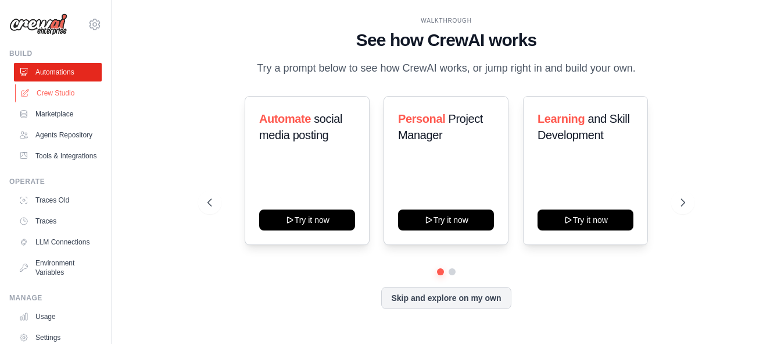
click at [33, 94] on link "Crew Studio" at bounding box center [59, 93] width 88 height 19
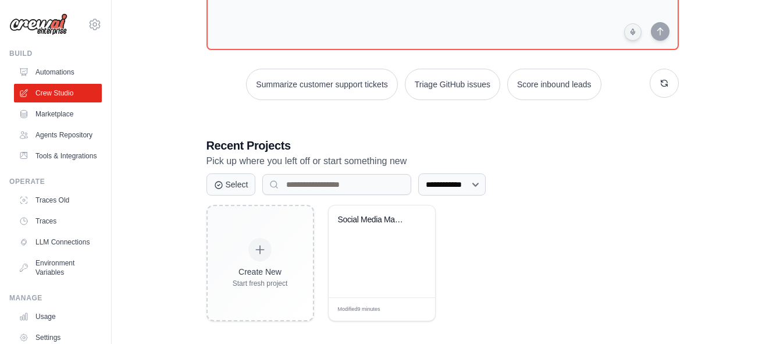
scroll to position [124, 0]
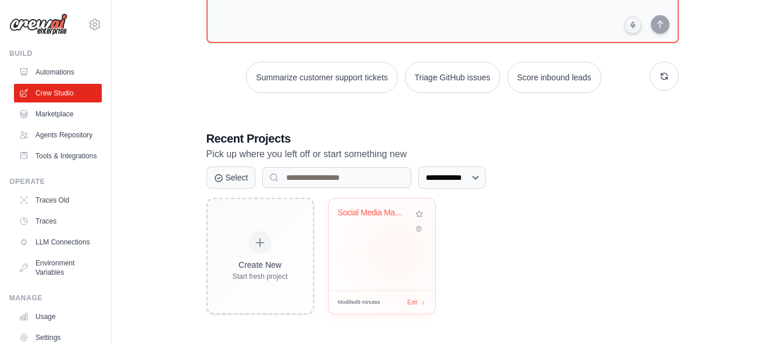
click at [397, 250] on div "Social Media Management Automation" at bounding box center [382, 244] width 106 height 92
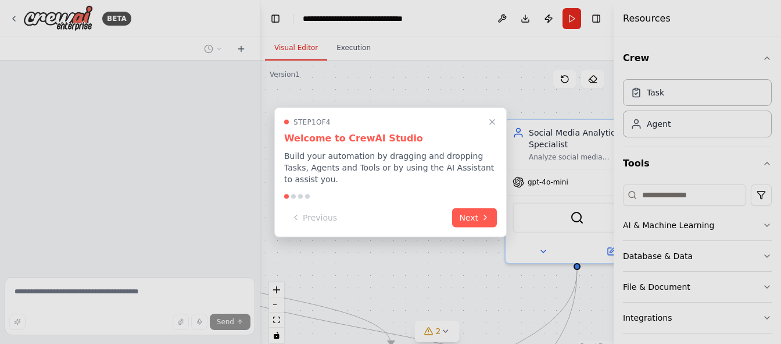
scroll to position [909, 0]
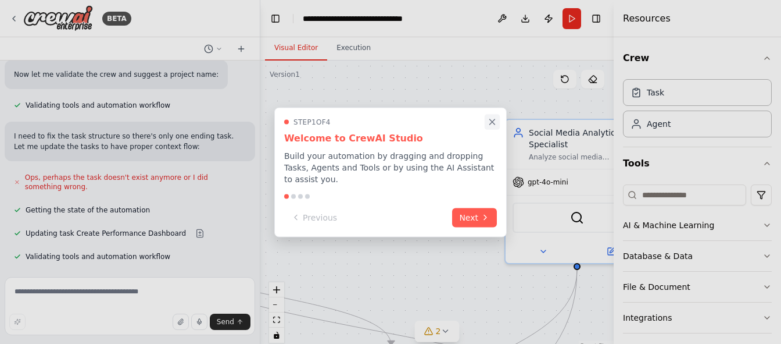
click at [492, 124] on icon "Close walkthrough" at bounding box center [492, 121] width 5 height 5
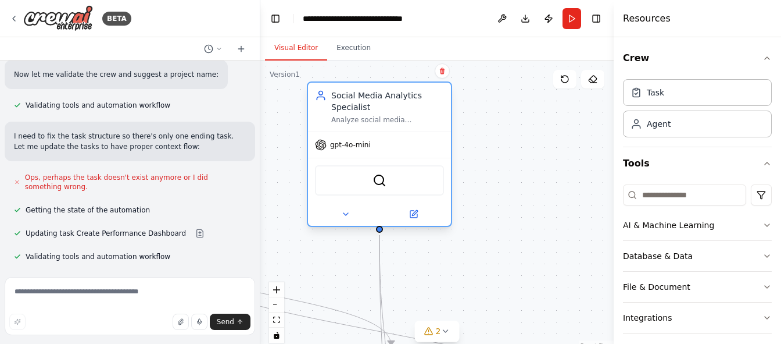
drag, startPoint x: 560, startPoint y: 141, endPoint x: 366, endPoint y: 109, distance: 196.3
click at [366, 109] on div "Social Media Analytics Specialist" at bounding box center [387, 101] width 113 height 23
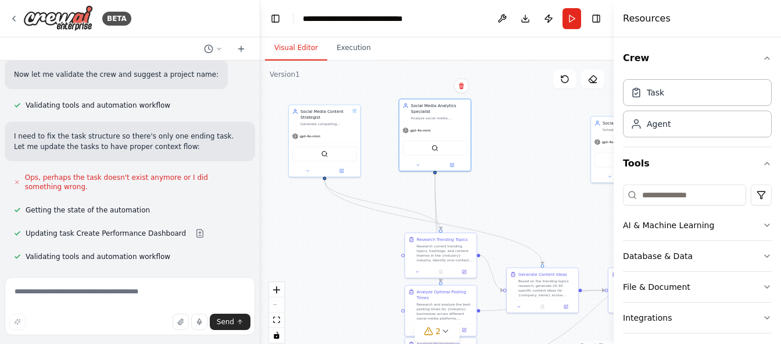
drag, startPoint x: 530, startPoint y: 255, endPoint x: 534, endPoint y: 212, distance: 43.2
click at [534, 212] on div ".deletable-edge-delete-btn { width: 20px; height: 20px; border: 0px solid #ffff…" at bounding box center [437, 205] width 354 height 291
drag, startPoint x: 451, startPoint y: 127, endPoint x: 456, endPoint y: 136, distance: 10.5
click at [456, 136] on div "gpt-4o-mini" at bounding box center [441, 136] width 72 height 13
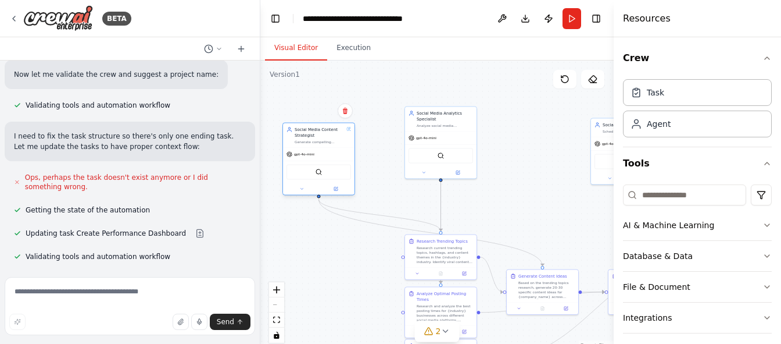
drag, startPoint x: 327, startPoint y: 132, endPoint x: 324, endPoint y: 150, distance: 18.3
click at [324, 150] on div "gpt-4o-mini" at bounding box center [319, 154] width 72 height 13
drag, startPoint x: 432, startPoint y: 131, endPoint x: 401, endPoint y: 105, distance: 41.2
click at [401, 105] on div "Social Media Analytics Specialist Analyze social media engagement metrics, iden…" at bounding box center [412, 118] width 73 height 73
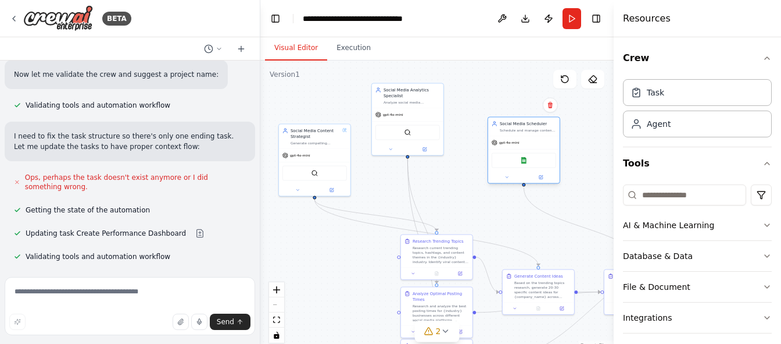
drag, startPoint x: 599, startPoint y: 135, endPoint x: 498, endPoint y: 134, distance: 101.2
click at [498, 134] on div "Social Media Scheduler Schedule and manage content publication across multiple …" at bounding box center [524, 126] width 72 height 19
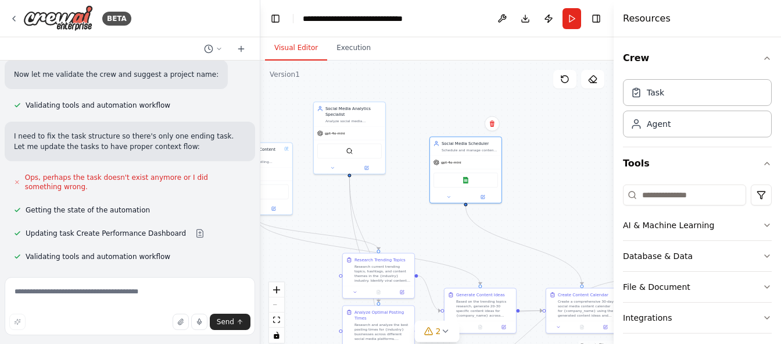
drag, startPoint x: 508, startPoint y: 237, endPoint x: 443, endPoint y: 245, distance: 65.7
click at [446, 254] on div ".deletable-edge-delete-btn { width: 20px; height: 20px; border: 0px solid #ffff…" at bounding box center [437, 205] width 354 height 291
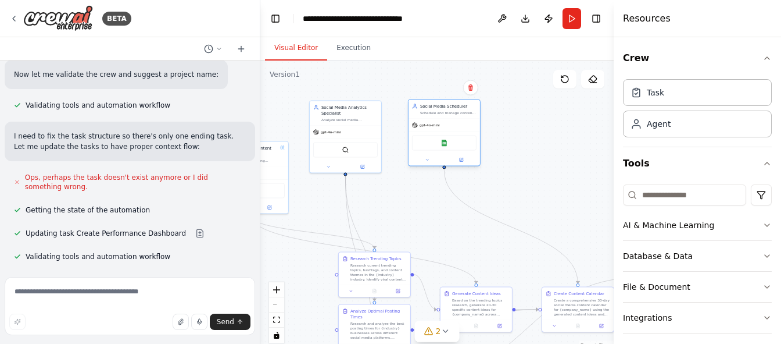
drag, startPoint x: 460, startPoint y: 183, endPoint x: 442, endPoint y: 153, distance: 35.2
click at [442, 149] on div "Google Sheets" at bounding box center [444, 142] width 65 height 15
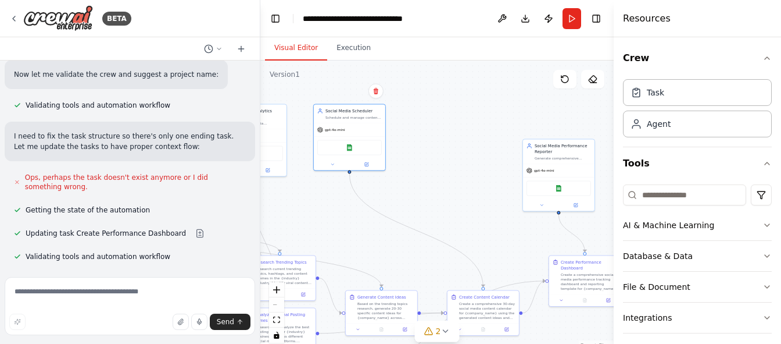
drag, startPoint x: 523, startPoint y: 194, endPoint x: 429, endPoint y: 198, distance: 94.8
click at [429, 198] on div ".deletable-edge-delete-btn { width: 20px; height: 20px; border: 0px solid #ffff…" at bounding box center [437, 205] width 354 height 291
drag, startPoint x: 564, startPoint y: 173, endPoint x: 485, endPoint y: 138, distance: 86.4
click at [485, 138] on div "gpt-4o-mini" at bounding box center [466, 134] width 72 height 13
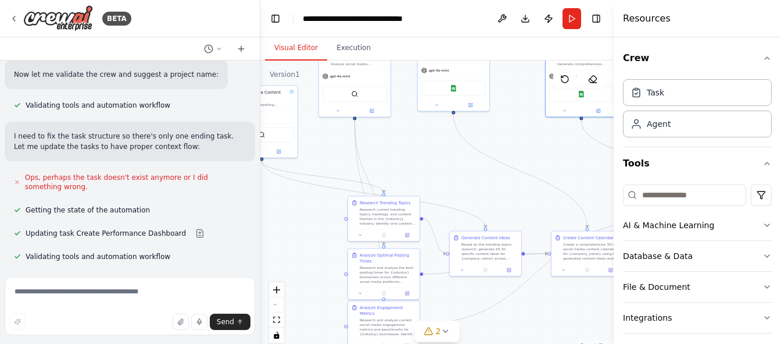
drag, startPoint x: 340, startPoint y: 218, endPoint x: 444, endPoint y: 159, distance: 119.8
click at [444, 159] on div ".deletable-edge-delete-btn { width: 20px; height: 20px; border: 0px solid #ffff…" at bounding box center [437, 205] width 354 height 291
click at [572, 18] on button "Run" at bounding box center [572, 18] width 19 height 21
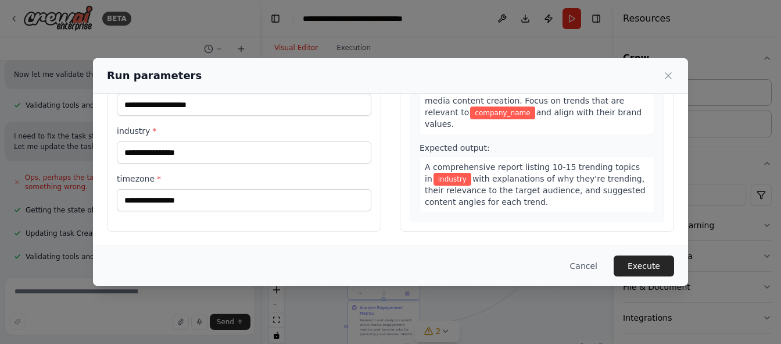
scroll to position [0, 0]
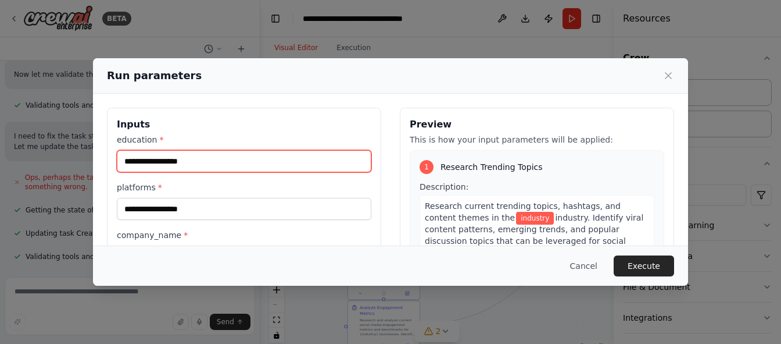
click at [198, 159] on input "education *" at bounding box center [244, 161] width 255 height 22
type input "**"
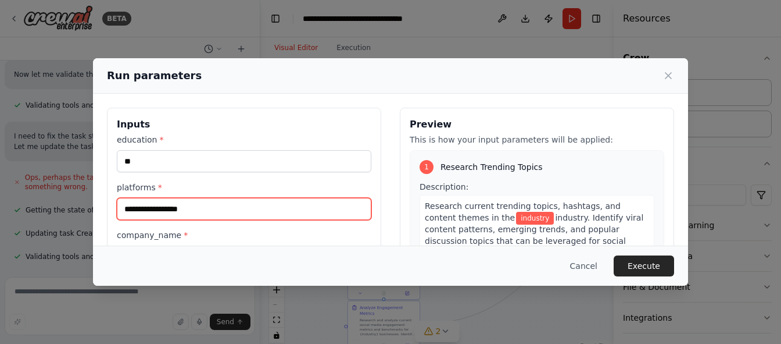
click at [165, 209] on input "platforms *" at bounding box center [244, 209] width 255 height 22
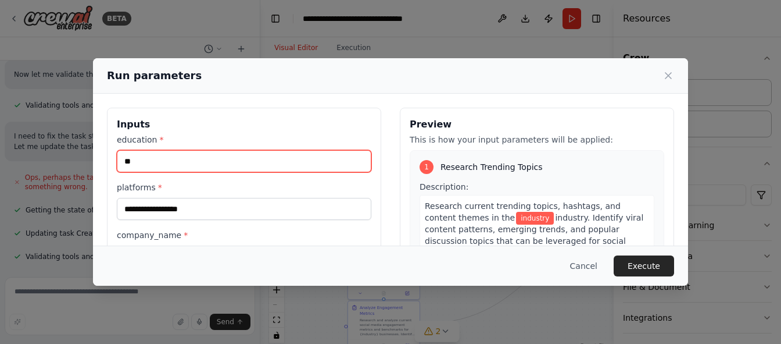
click at [141, 155] on input "**" at bounding box center [244, 161] width 255 height 22
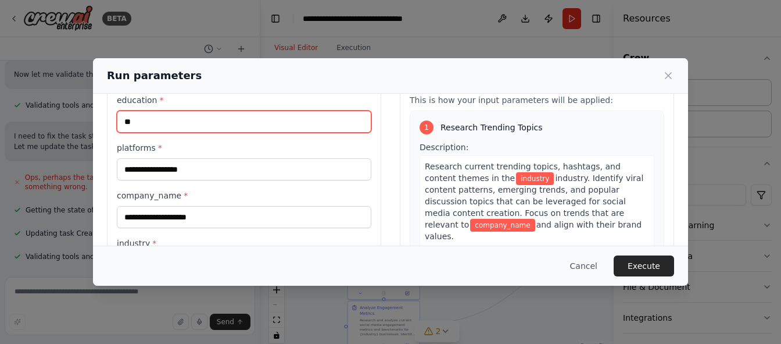
scroll to position [58, 0]
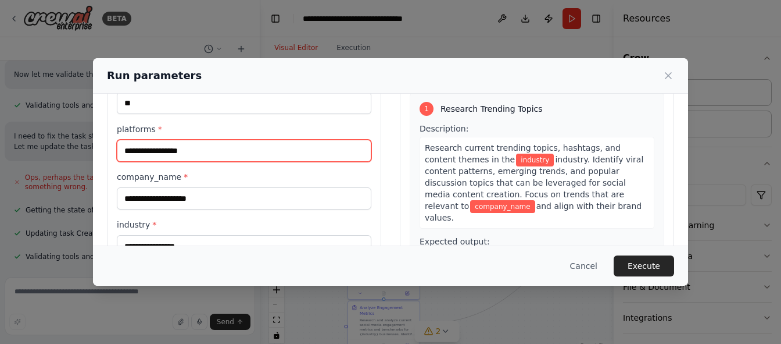
click at [158, 152] on input "platforms *" at bounding box center [244, 151] width 255 height 22
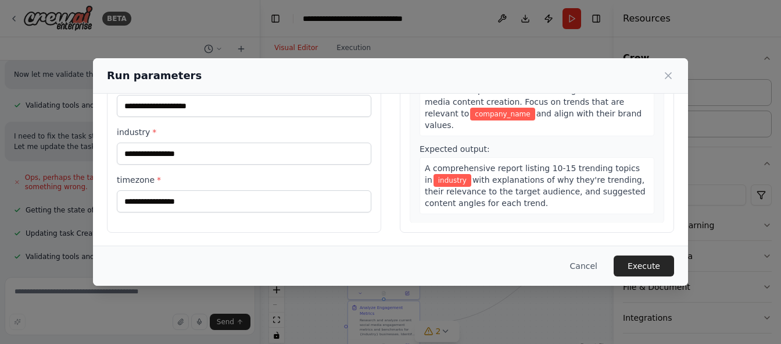
scroll to position [152, 0]
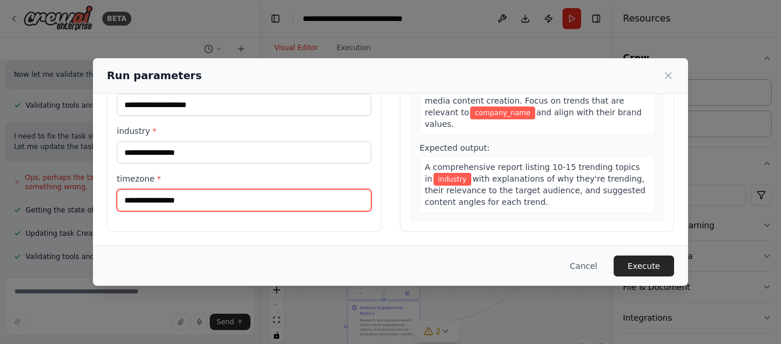
click at [192, 197] on input "timezone *" at bounding box center [244, 200] width 255 height 22
type input "*****"
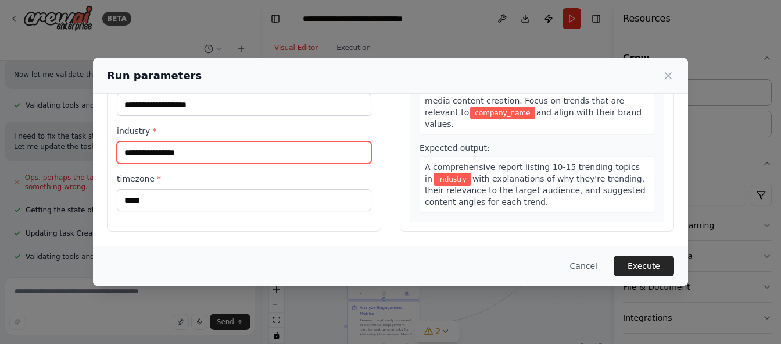
click at [146, 154] on input "industry *" at bounding box center [244, 152] width 255 height 22
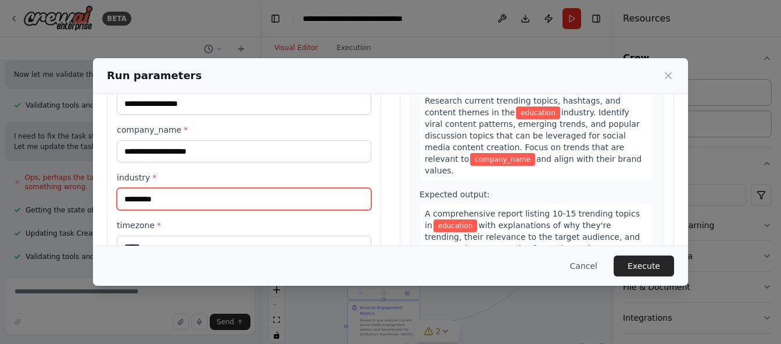
scroll to position [35, 0]
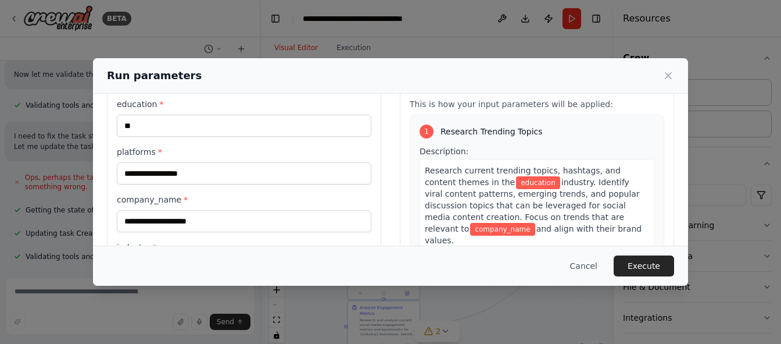
type input "*********"
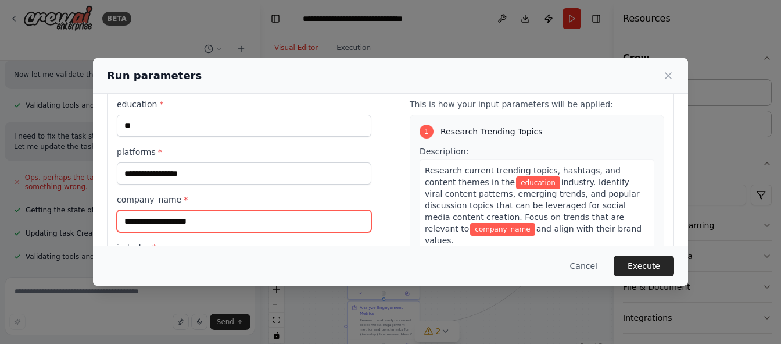
click at [145, 221] on input "company_name *" at bounding box center [244, 221] width 255 height 22
type input "***"
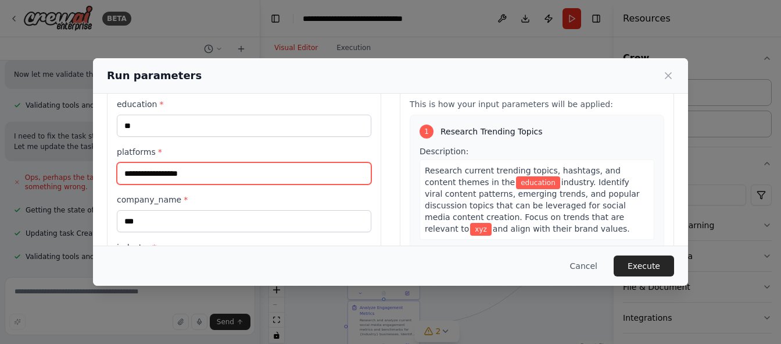
click at [149, 175] on input "platforms *" at bounding box center [244, 173] width 255 height 22
type input "*****"
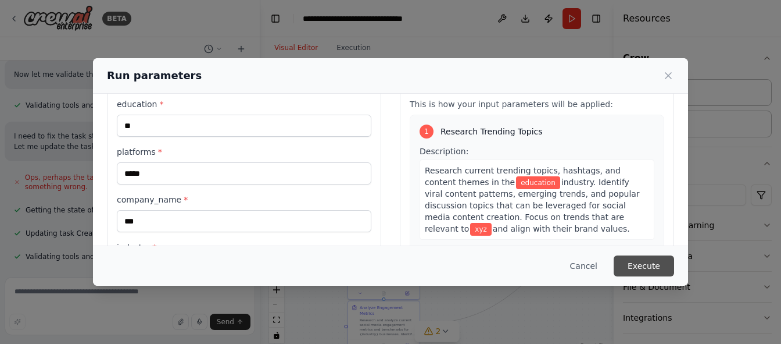
click at [633, 263] on button "Execute" at bounding box center [644, 265] width 60 height 21
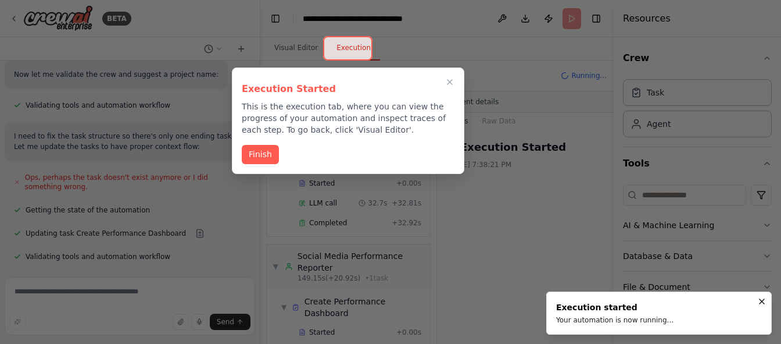
scroll to position [872, 0]
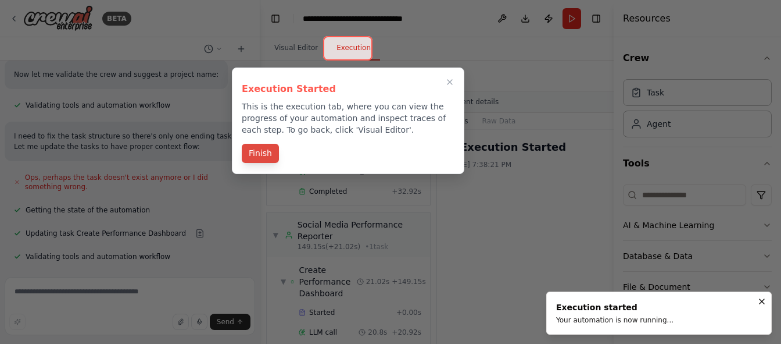
click at [266, 149] on button "Finish" at bounding box center [260, 153] width 37 height 19
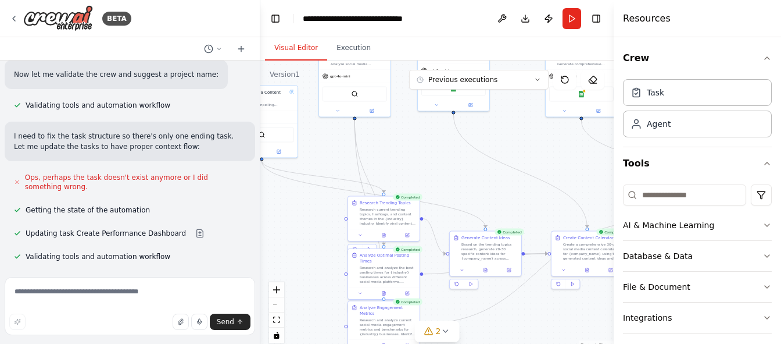
click at [302, 47] on button "Visual Editor" at bounding box center [296, 48] width 62 height 24
click at [294, 49] on button "Visual Editor" at bounding box center [296, 48] width 62 height 24
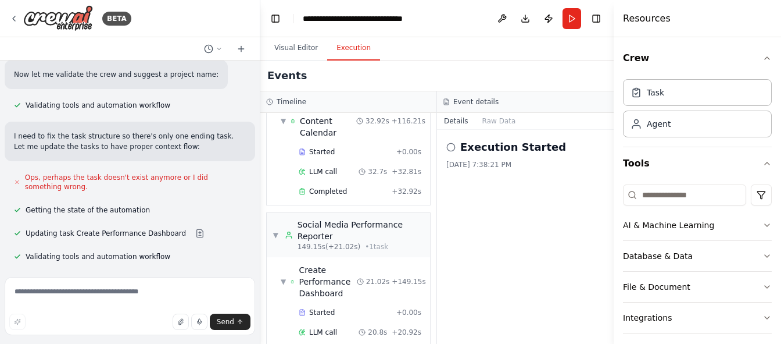
click at [356, 47] on button "Execution" at bounding box center [353, 48] width 53 height 24
click at [276, 17] on button "Toggle Left Sidebar" at bounding box center [275, 18] width 16 height 16
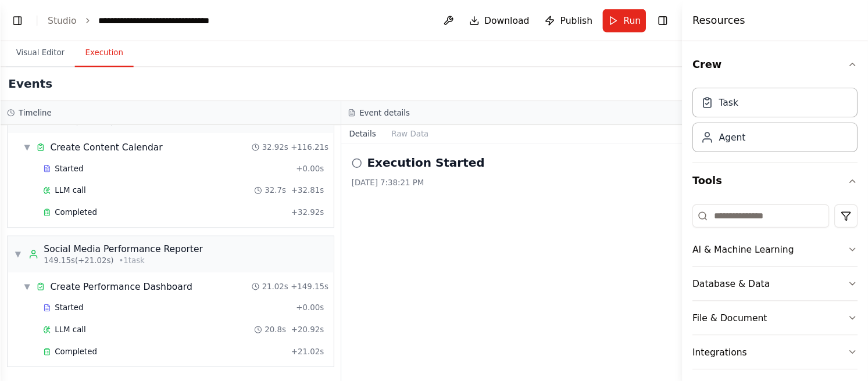
scroll to position [681, 0]
click at [598, 16] on button "Toggle Right Sidebar" at bounding box center [596, 18] width 16 height 16
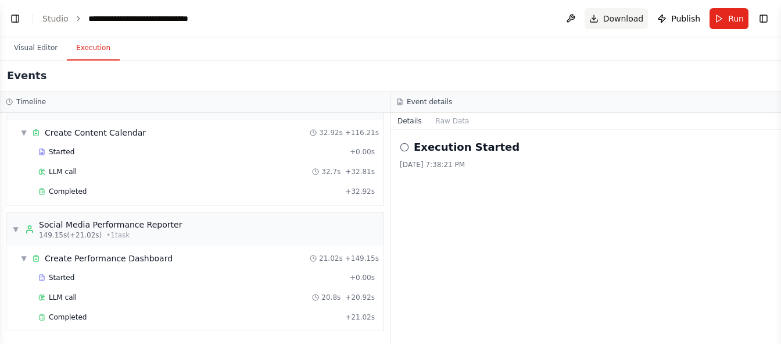
click at [629, 19] on span "Download" at bounding box center [624, 19] width 41 height 12
click at [685, 18] on span "Publish" at bounding box center [686, 19] width 29 height 12
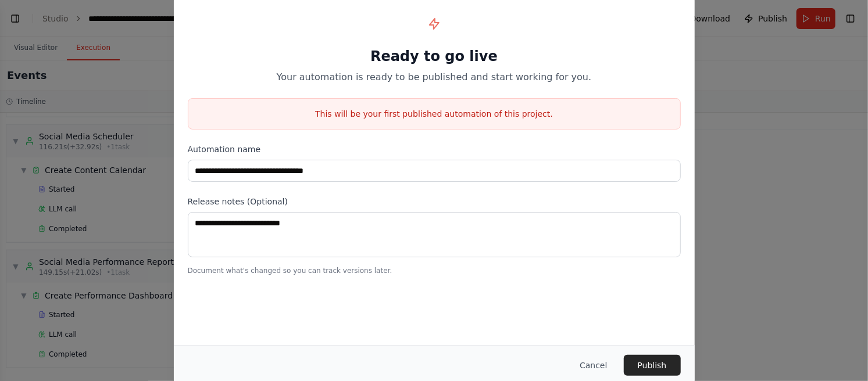
scroll to position [647, 0]
click at [594, 343] on button "Cancel" at bounding box center [593, 365] width 46 height 21
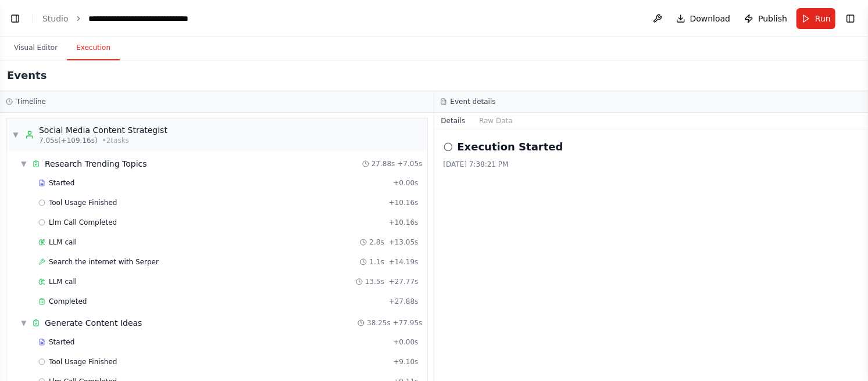
scroll to position [0, 0]
click at [16, 134] on span "▼" at bounding box center [15, 135] width 7 height 9
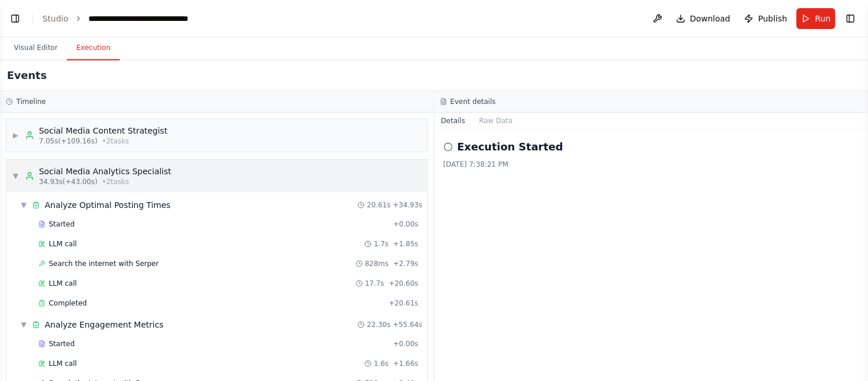
click at [14, 176] on span "▼" at bounding box center [15, 176] width 7 height 9
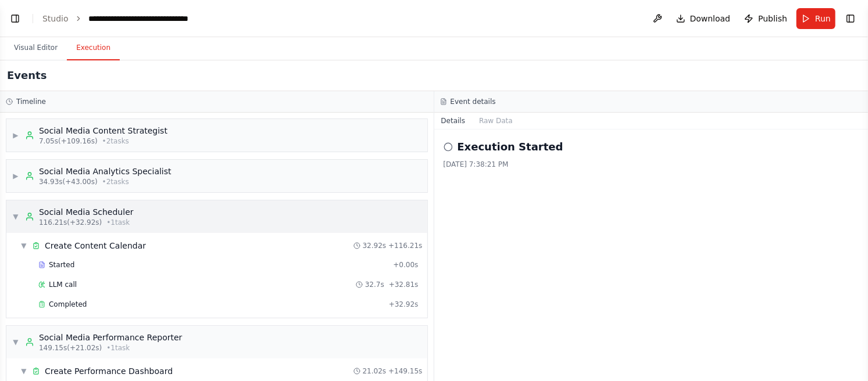
click at [16, 216] on span "▼" at bounding box center [15, 216] width 7 height 9
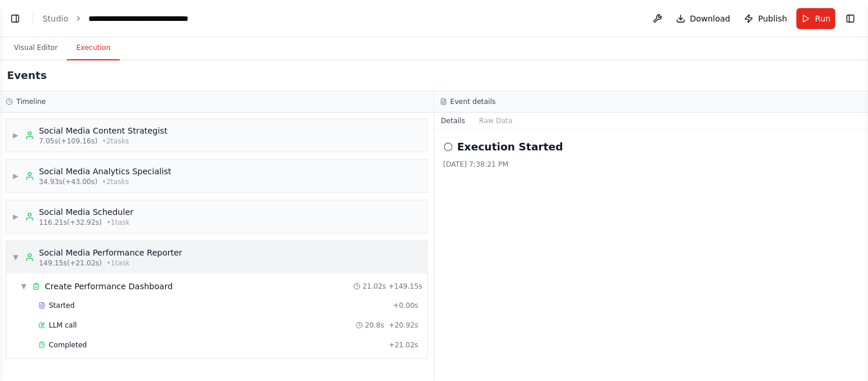
click at [16, 253] on span "▼" at bounding box center [15, 257] width 7 height 9
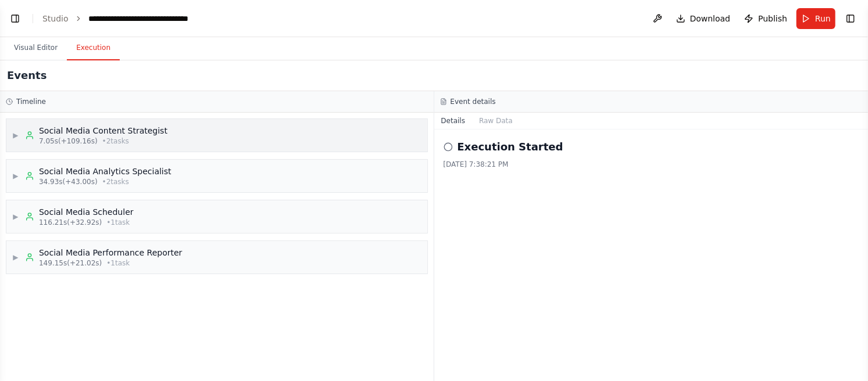
click at [137, 134] on div "Social Media Content Strategist" at bounding box center [103, 131] width 129 height 12
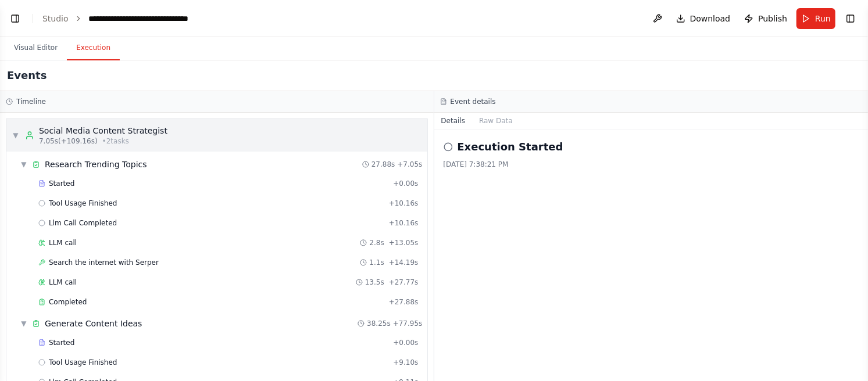
click at [14, 135] on span "▼" at bounding box center [15, 135] width 7 height 9
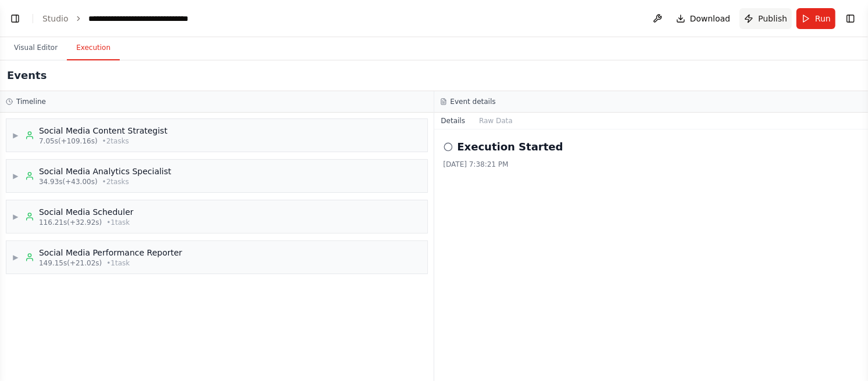
click at [758, 24] on button "Publish" at bounding box center [766, 18] width 52 height 21
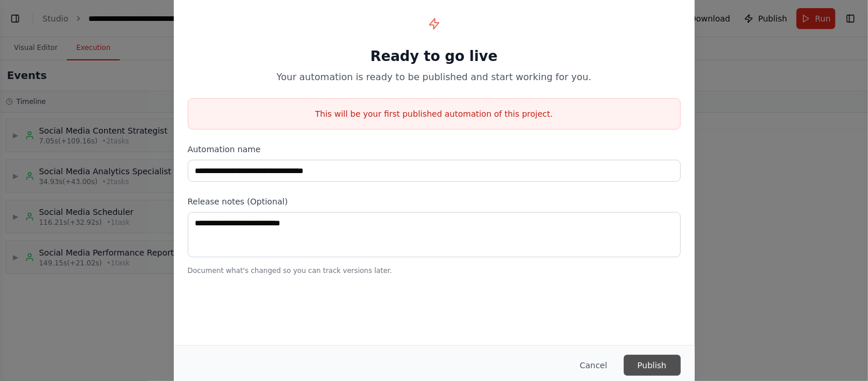
click at [650, 343] on button "Publish" at bounding box center [652, 365] width 57 height 21
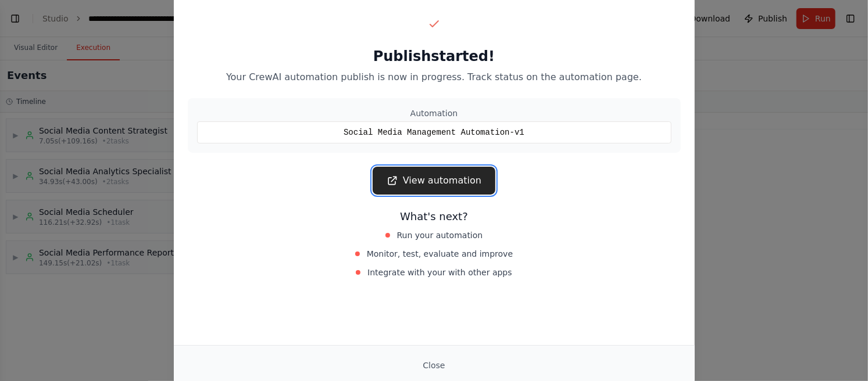
click at [437, 182] on link "View automation" at bounding box center [434, 181] width 123 height 28
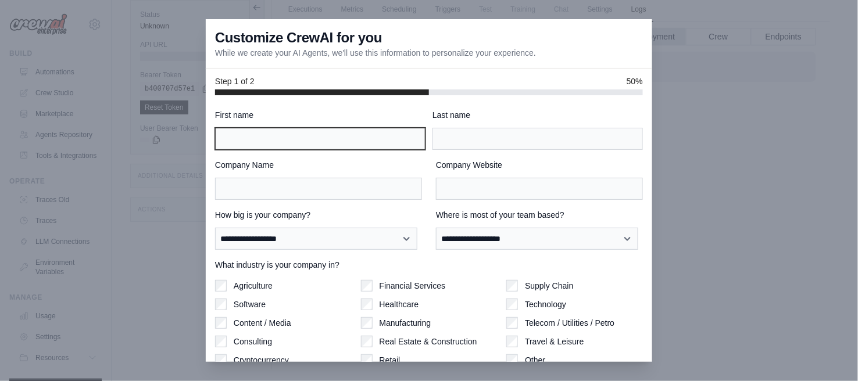
click at [235, 138] on input "First name" at bounding box center [320, 139] width 210 height 22
type input "*"
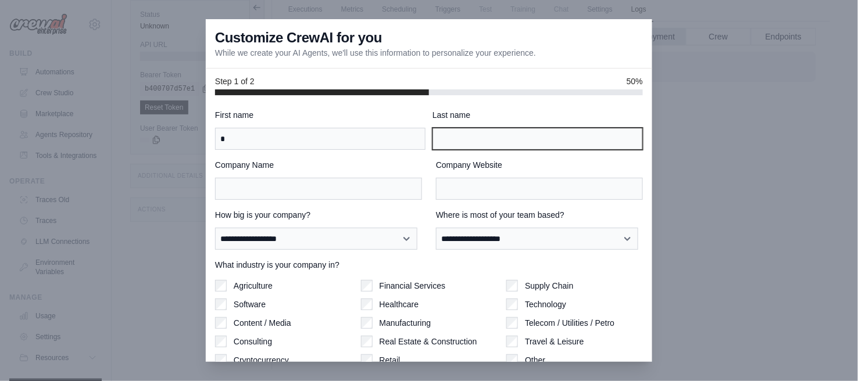
click at [476, 134] on input "Last name" at bounding box center [538, 139] width 210 height 22
type input "*"
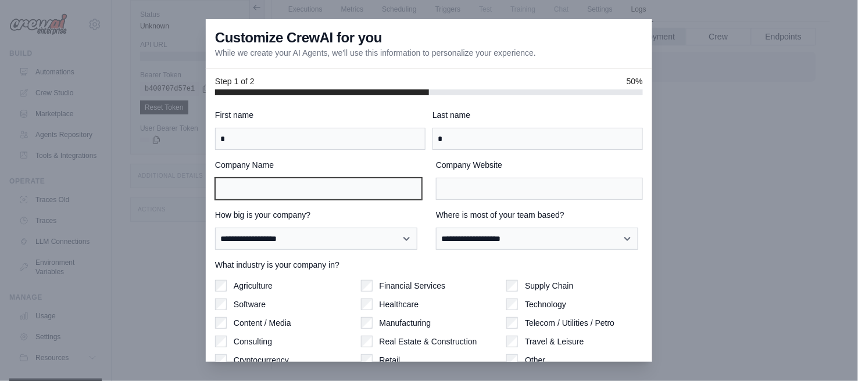
click at [273, 187] on input "Company Name" at bounding box center [318, 189] width 207 height 22
type input "***"
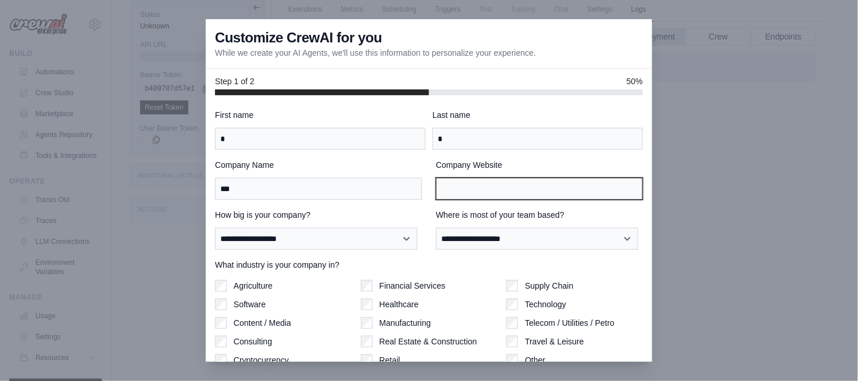
click at [451, 190] on input "Company Website" at bounding box center [539, 189] width 207 height 22
type input "*******"
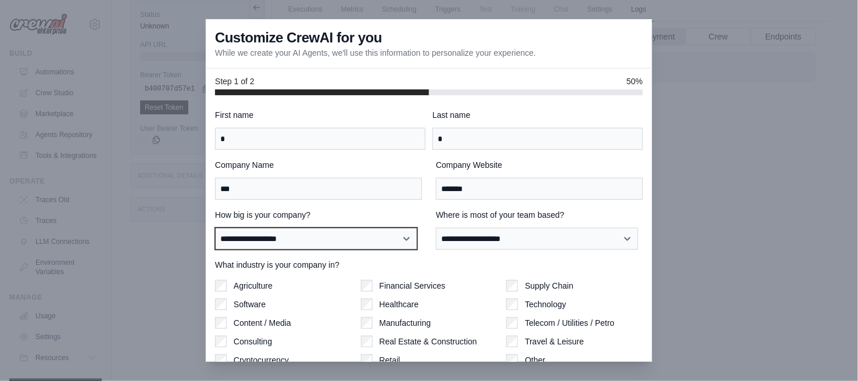
click at [379, 246] on select "**********" at bounding box center [316, 239] width 202 height 22
select select "**********"
click at [215, 228] on select "**********" at bounding box center [316, 239] width 202 height 22
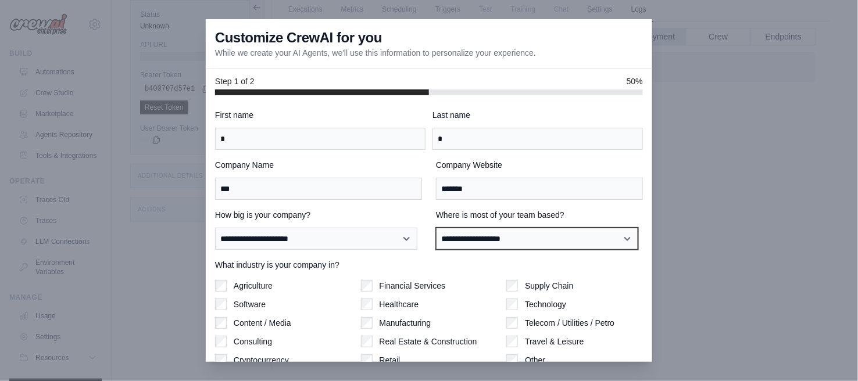
click at [458, 240] on select "**********" at bounding box center [537, 239] width 202 height 22
select select "**********"
click at [436, 228] on select "**********" at bounding box center [537, 239] width 202 height 22
click at [445, 266] on label "What industry is your company in?" at bounding box center [429, 265] width 428 height 12
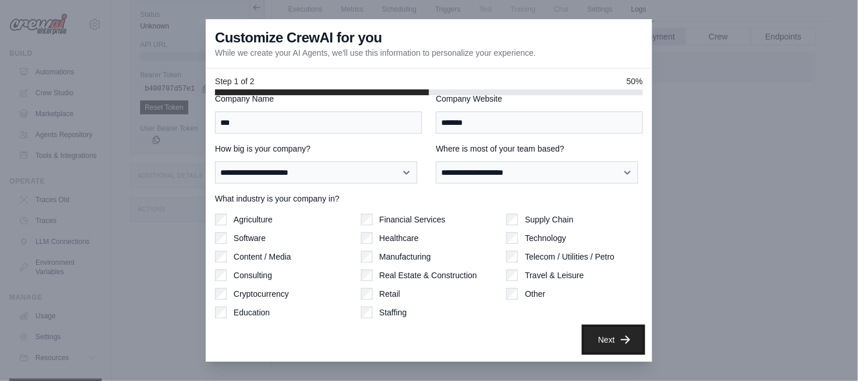
click at [599, 338] on button "Next" at bounding box center [613, 340] width 59 height 26
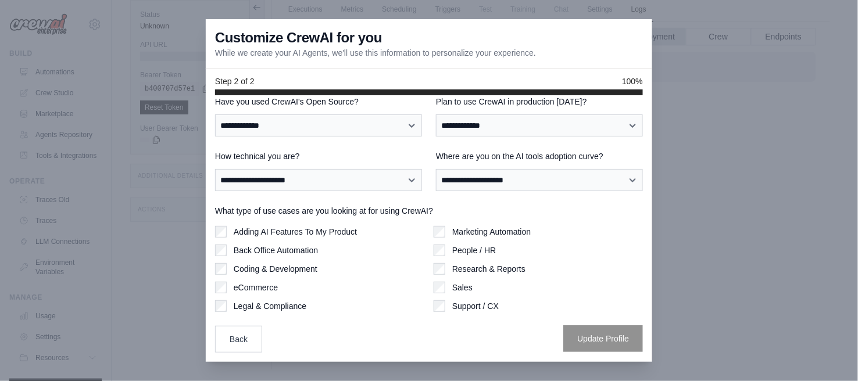
scroll to position [13, 0]
drag, startPoint x: 641, startPoint y: 294, endPoint x: 649, endPoint y: 324, distance: 31.5
click at [649, 324] on div "**********" at bounding box center [429, 228] width 447 height 267
click at [607, 297] on div "Marketing Automation People / HR Research & Reports Sales Support / CX" at bounding box center [538, 270] width 209 height 86
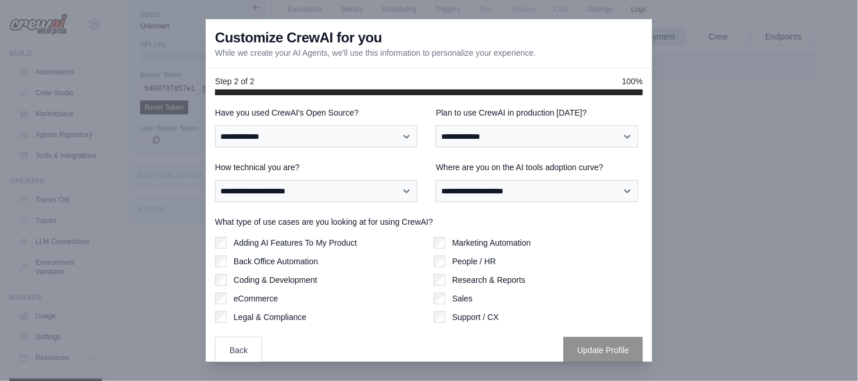
scroll to position [0, 0]
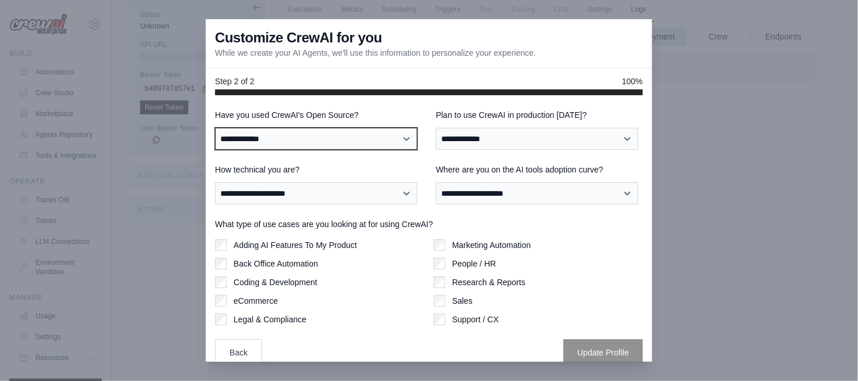
click at [370, 132] on select "**********" at bounding box center [316, 139] width 202 height 22
click at [369, 134] on select "**********" at bounding box center [316, 139] width 202 height 22
drag, startPoint x: 370, startPoint y: 138, endPoint x: 366, endPoint y: 148, distance: 9.9
click at [370, 138] on select "**********" at bounding box center [316, 139] width 202 height 22
select select "**"
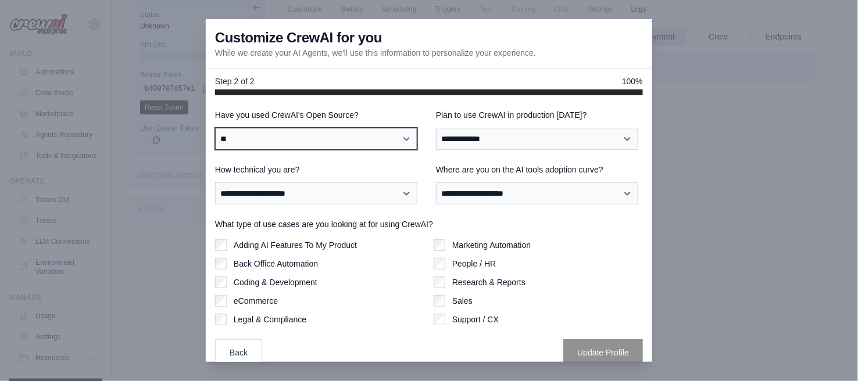
click at [215, 128] on select "**********" at bounding box center [316, 139] width 202 height 22
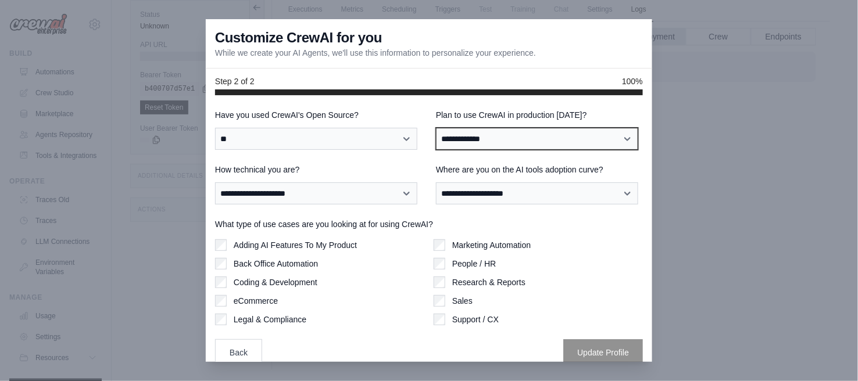
click at [466, 141] on select "**********" at bounding box center [537, 139] width 202 height 22
select select "*****"
click at [436, 128] on select "**********" at bounding box center [537, 139] width 202 height 22
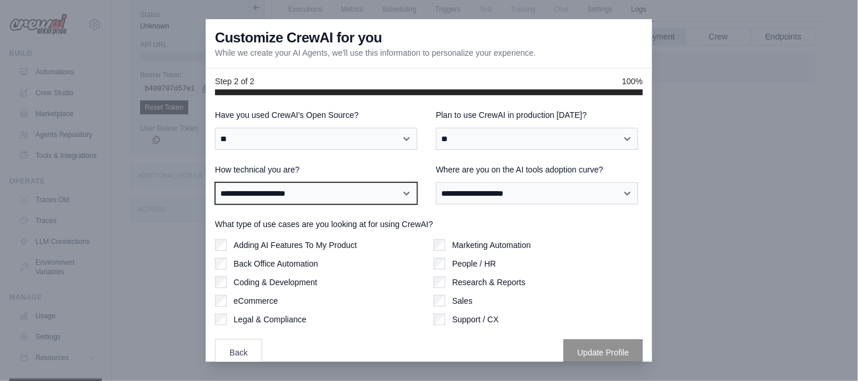
click at [365, 190] on select "**********" at bounding box center [316, 194] width 202 height 22
select select "**********"
click at [215, 183] on select "**********" at bounding box center [316, 194] width 202 height 22
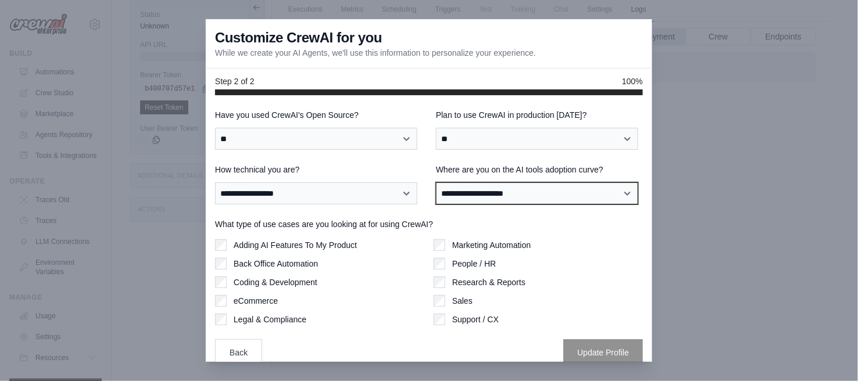
click at [462, 188] on select "**********" at bounding box center [537, 194] width 202 height 22
select select "**********"
click at [436, 183] on select "**********" at bounding box center [537, 194] width 202 height 22
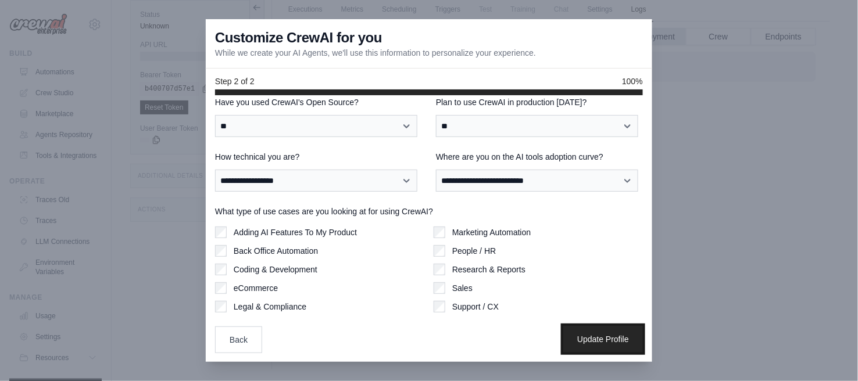
click at [579, 337] on button "Update Profile" at bounding box center [603, 339] width 80 height 27
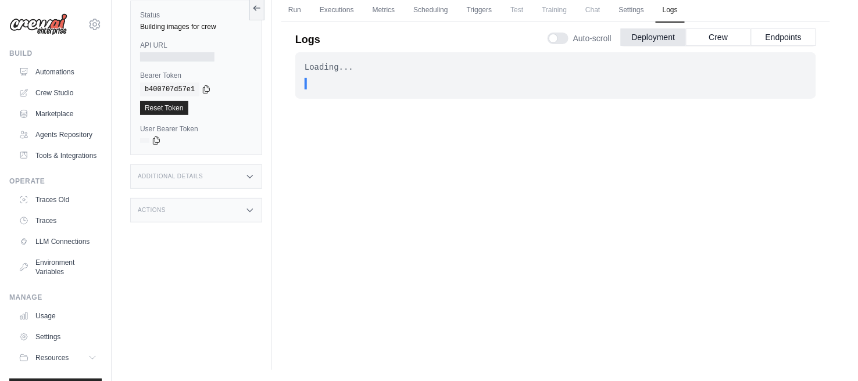
click at [320, 76] on div "Loading... . . . In Progress" at bounding box center [555, 75] width 521 height 47
